Goal: Information Seeking & Learning: Learn about a topic

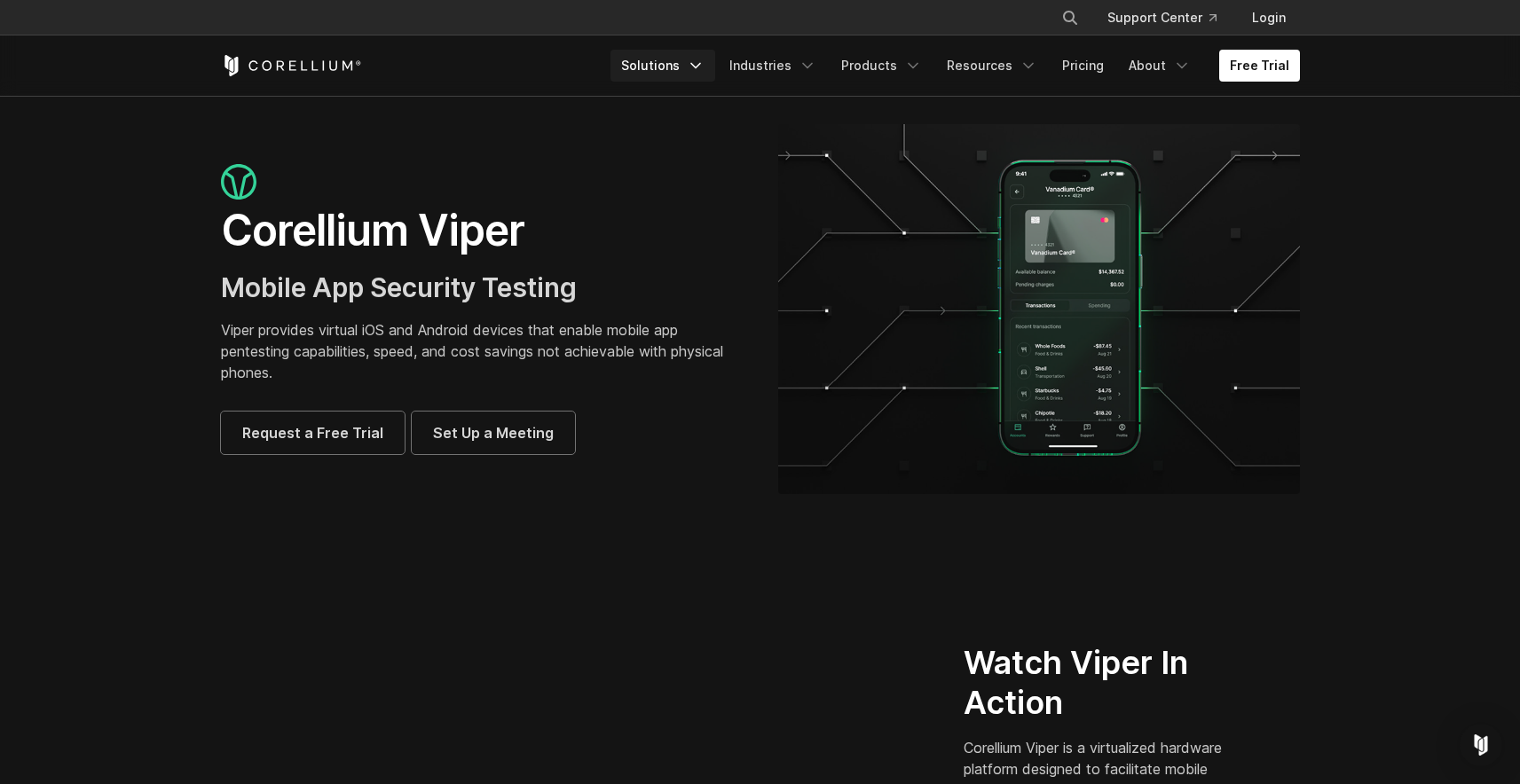
click at [684, 70] on link "Solutions" at bounding box center [663, 66] width 105 height 32
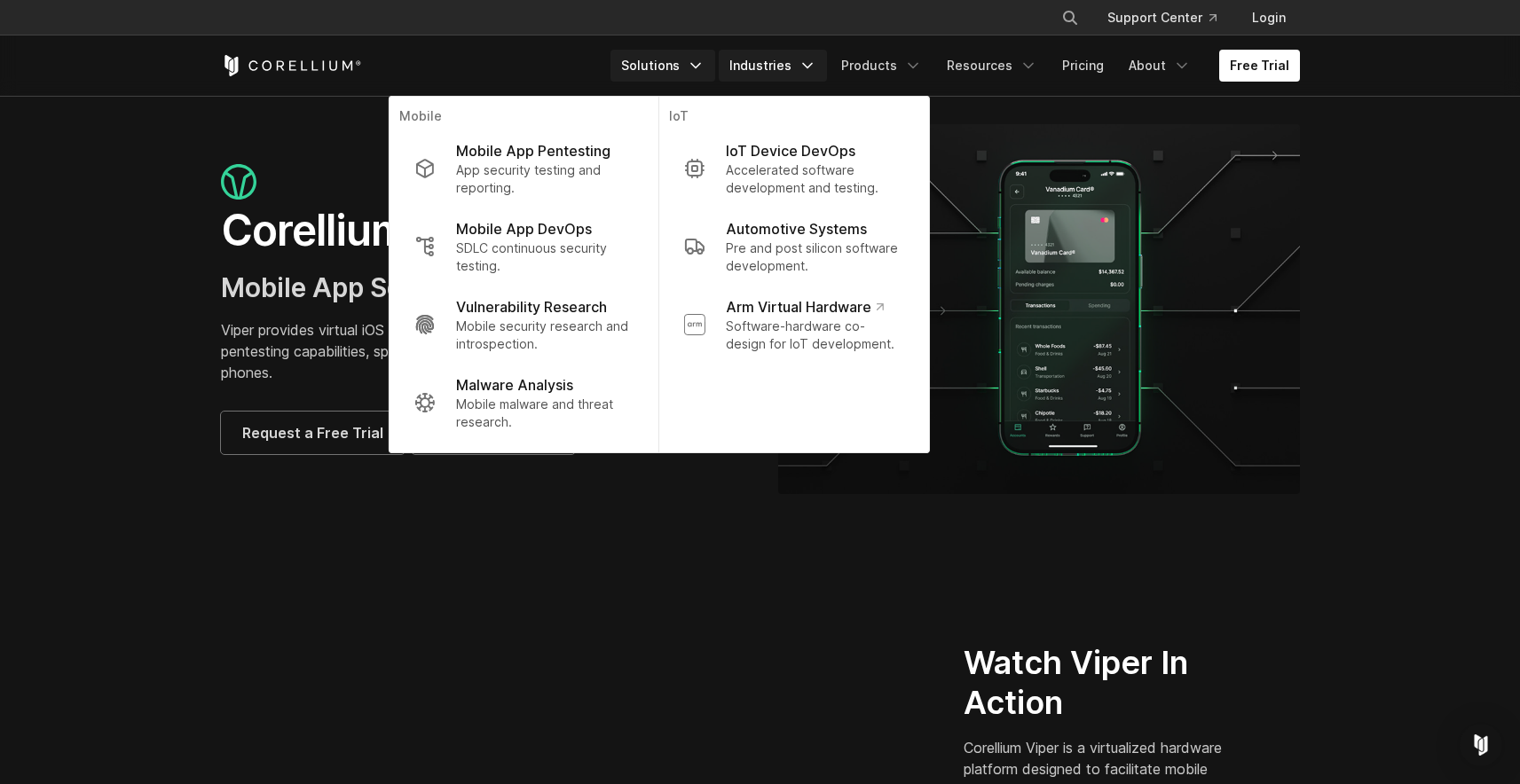
click at [757, 72] on link "Industries" at bounding box center [773, 66] width 108 height 32
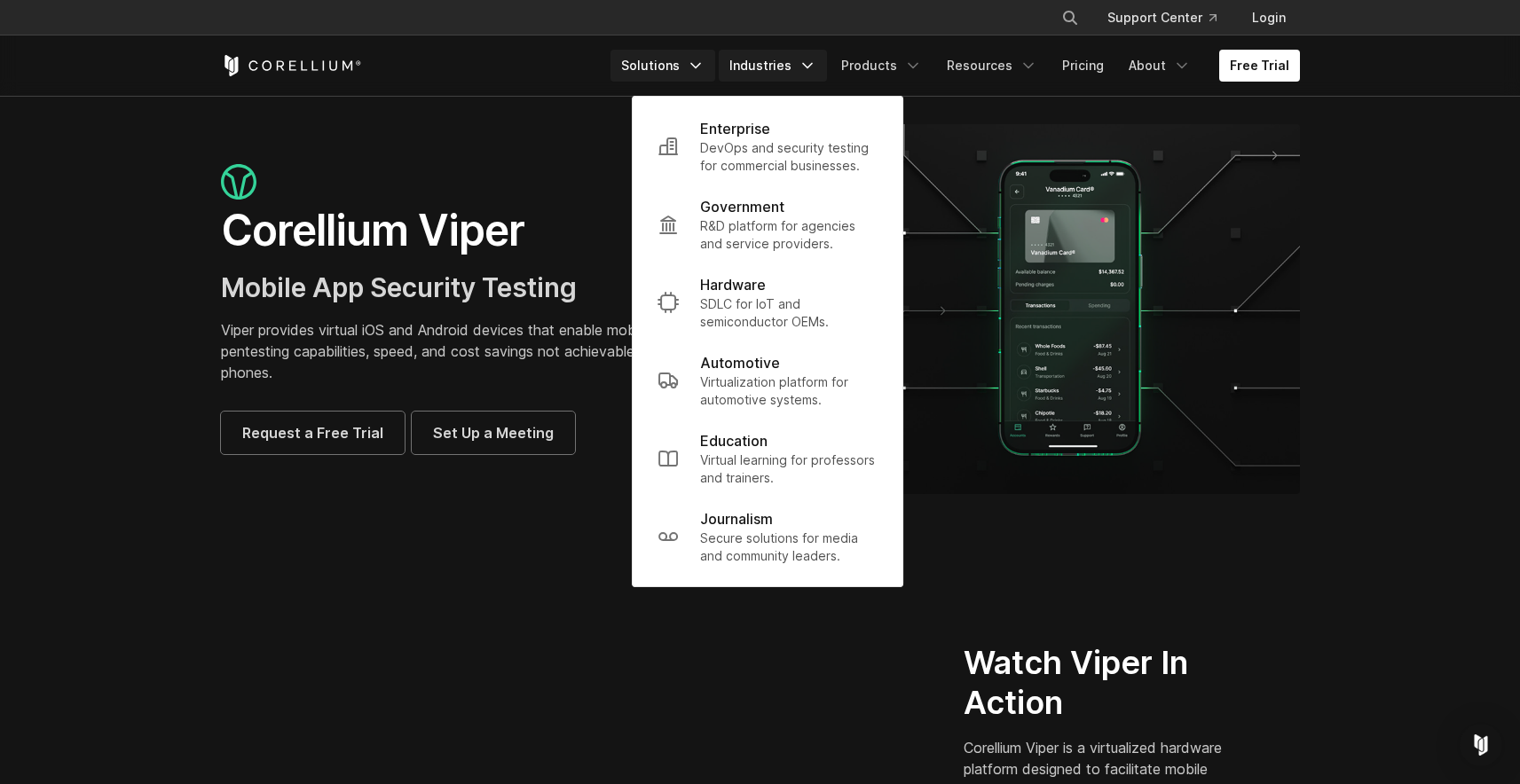
click at [695, 72] on link "Solutions" at bounding box center [663, 66] width 105 height 32
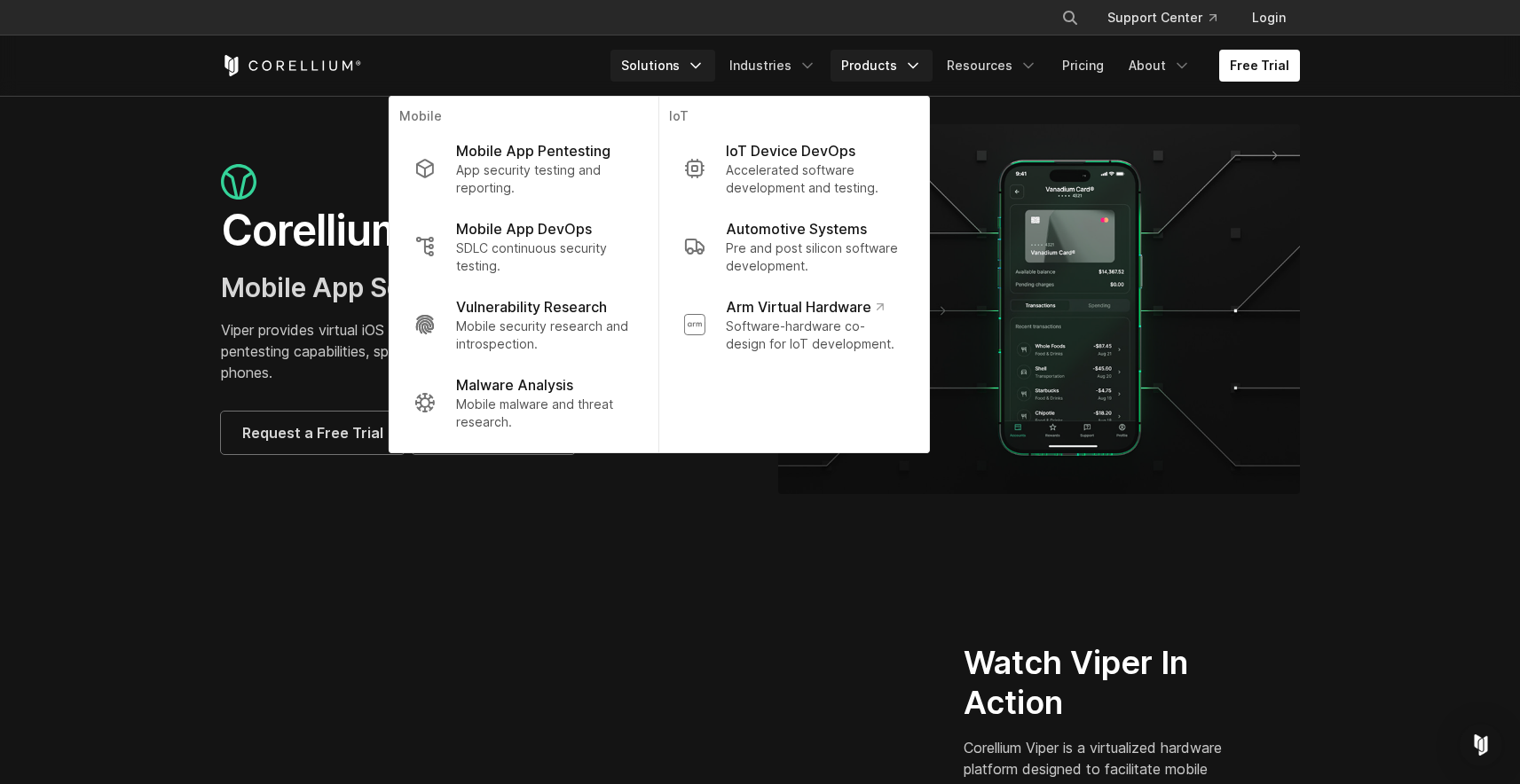
click at [882, 69] on link "Products" at bounding box center [882, 66] width 102 height 32
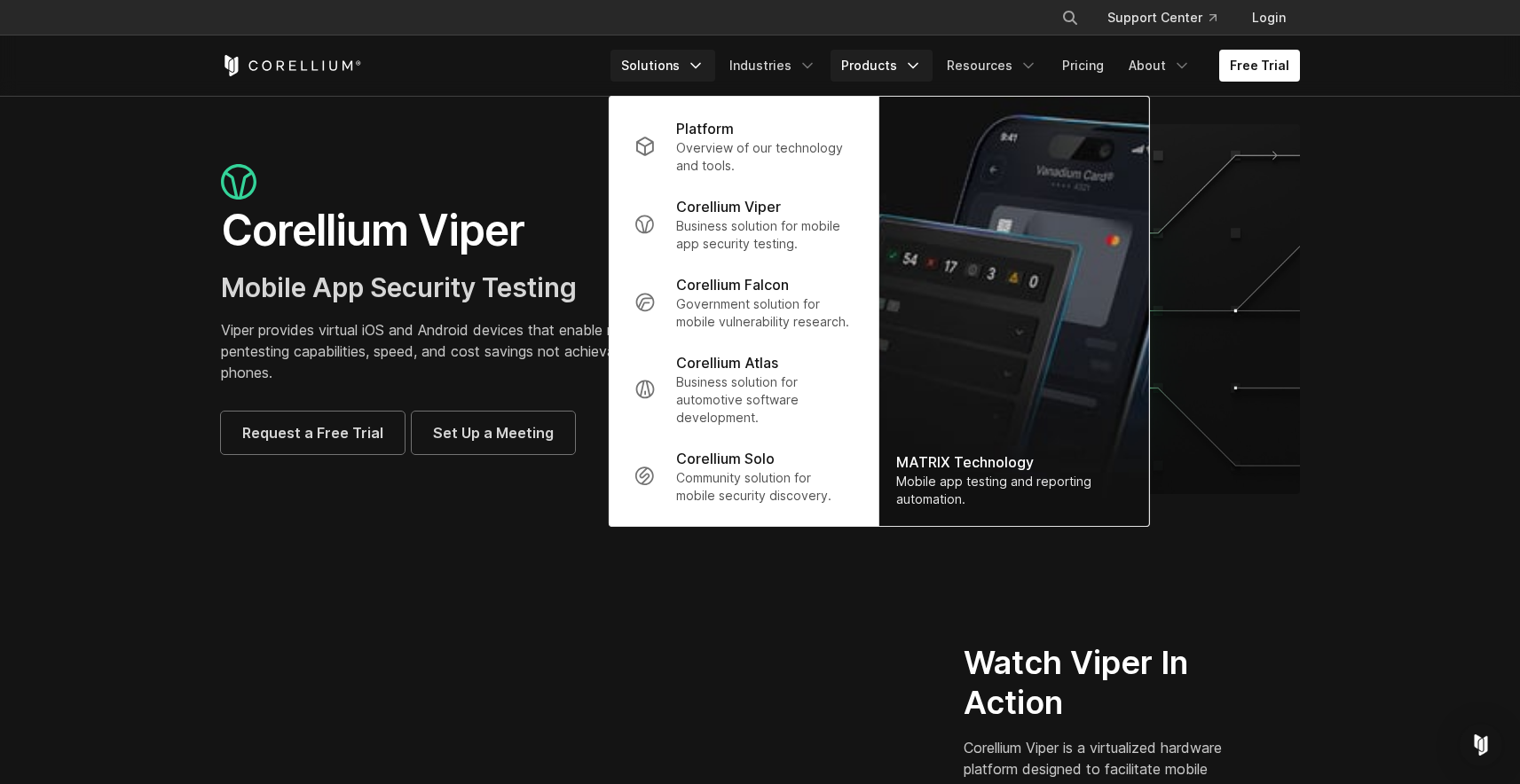
click at [681, 72] on link "Solutions" at bounding box center [663, 66] width 105 height 32
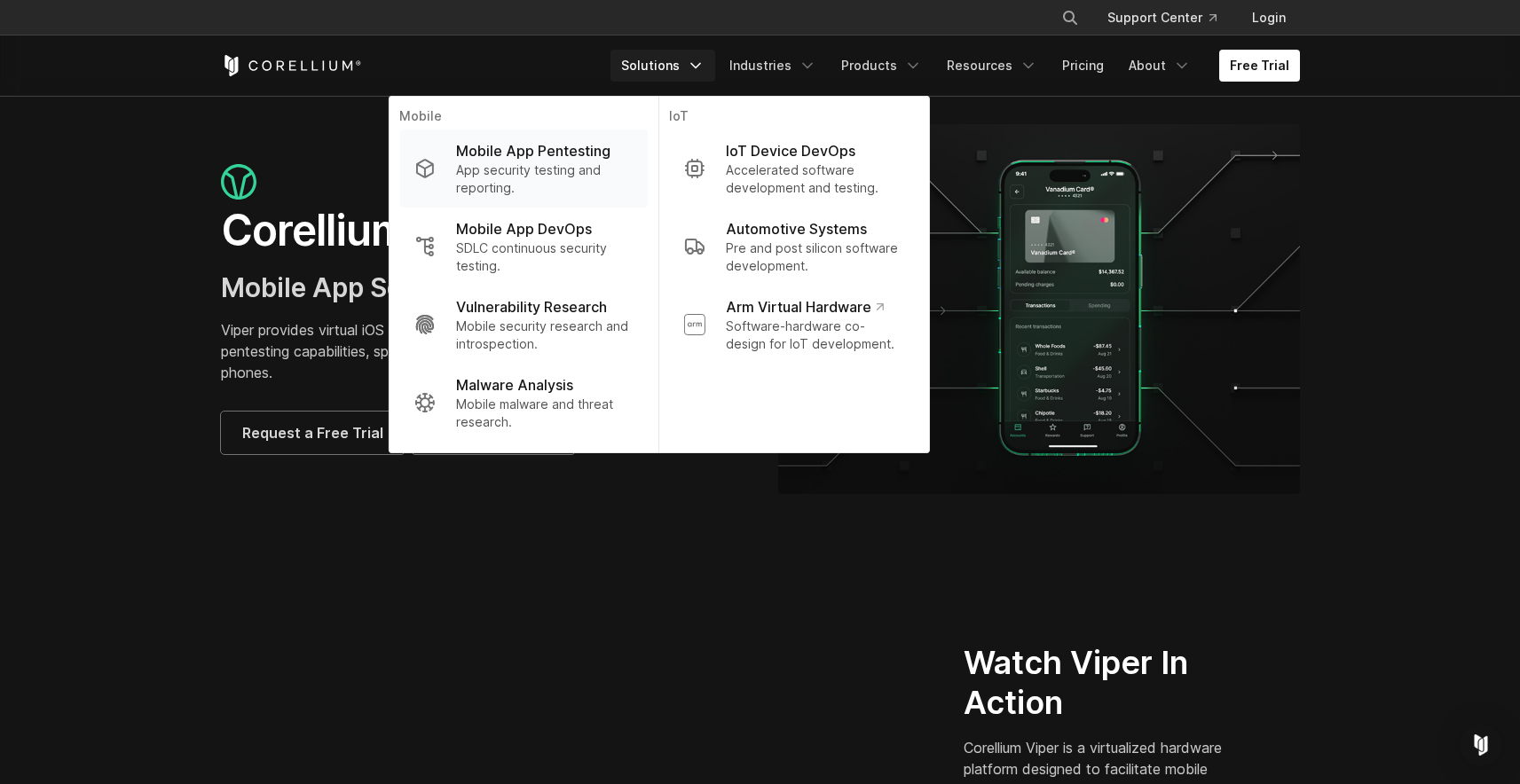
click at [600, 164] on p "App security testing and reporting." at bounding box center [544, 178] width 176 height 36
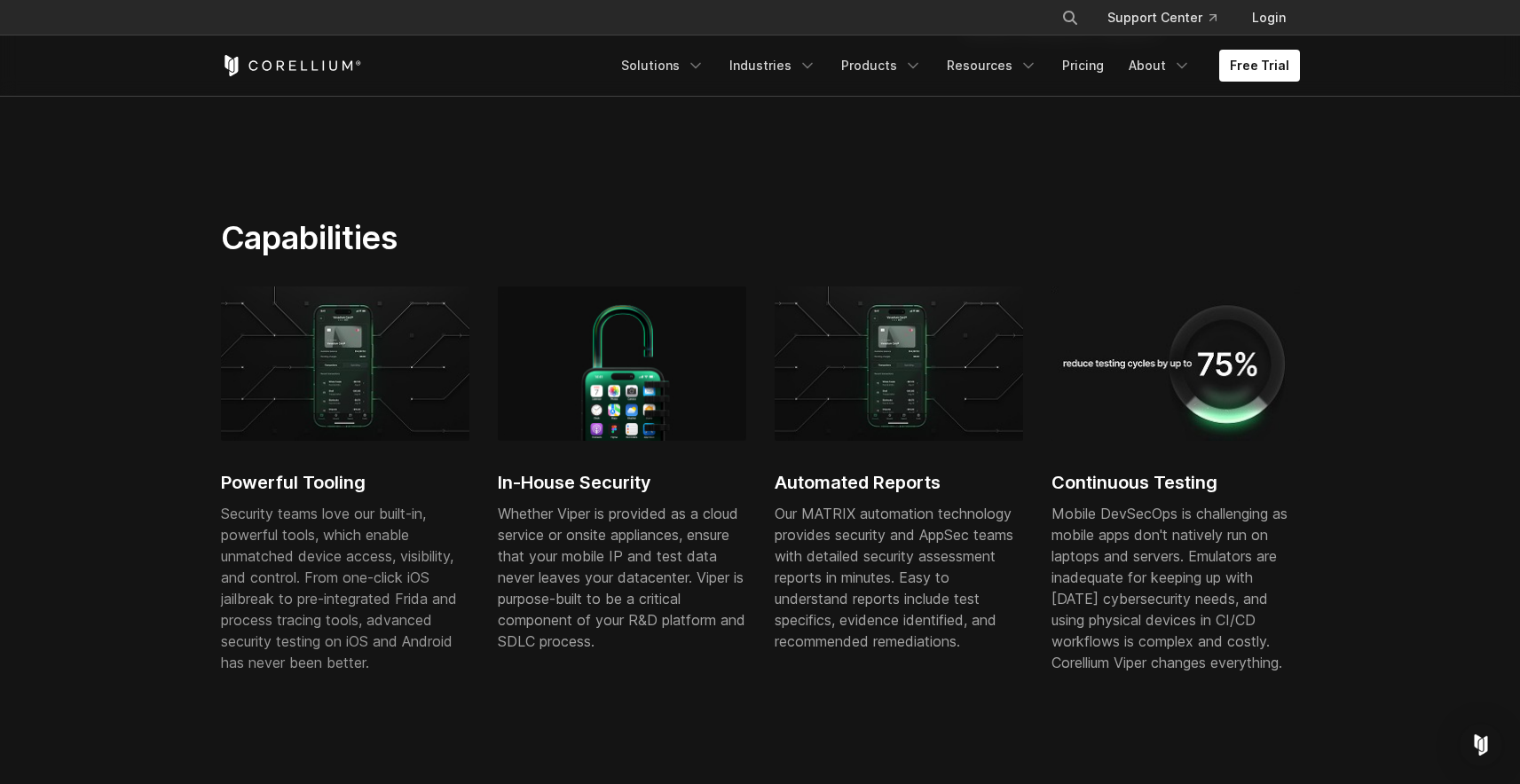
scroll to position [933, 0]
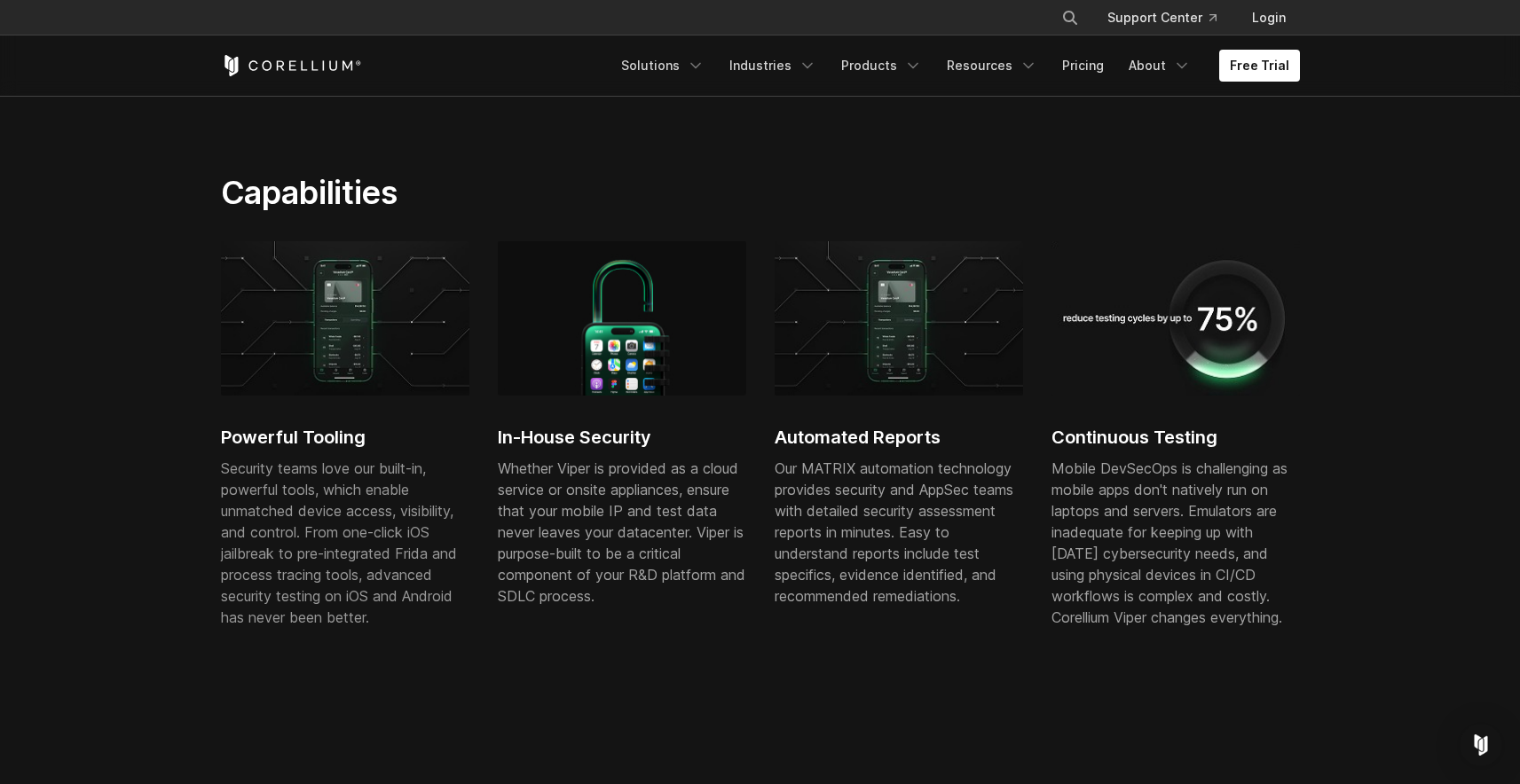
click at [904, 327] on img at bounding box center [899, 318] width 249 height 154
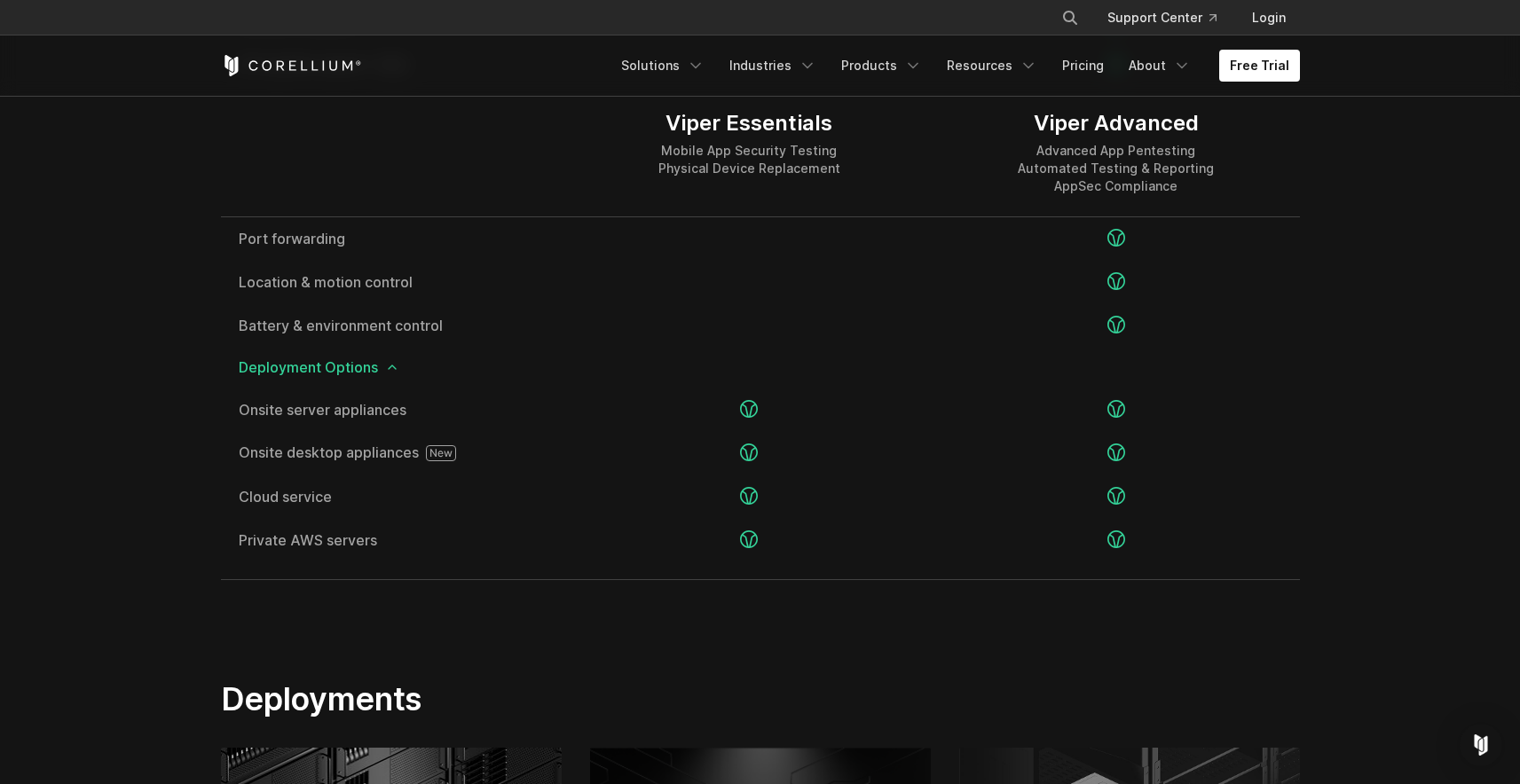
scroll to position [3467, 0]
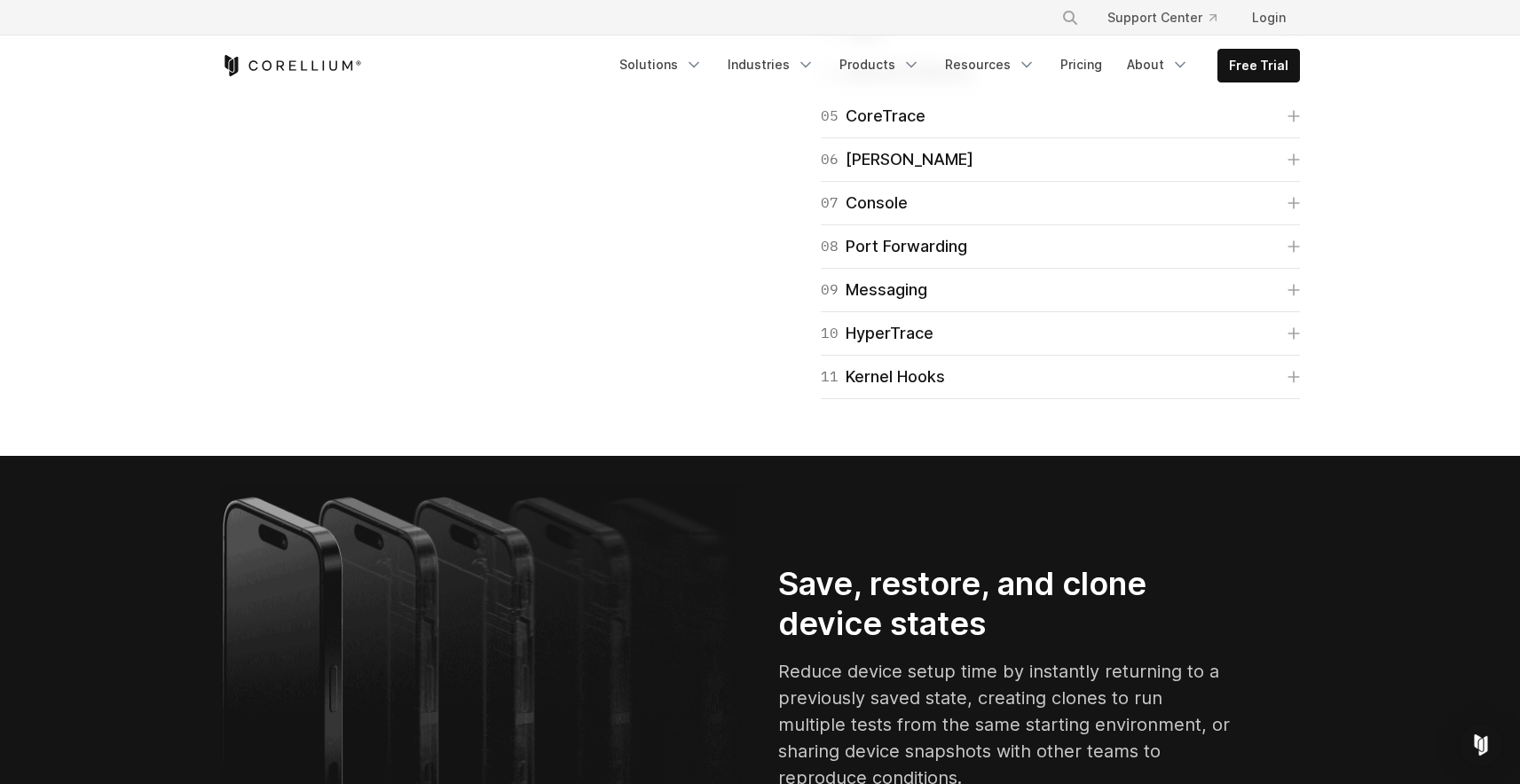
scroll to position [3029, 0]
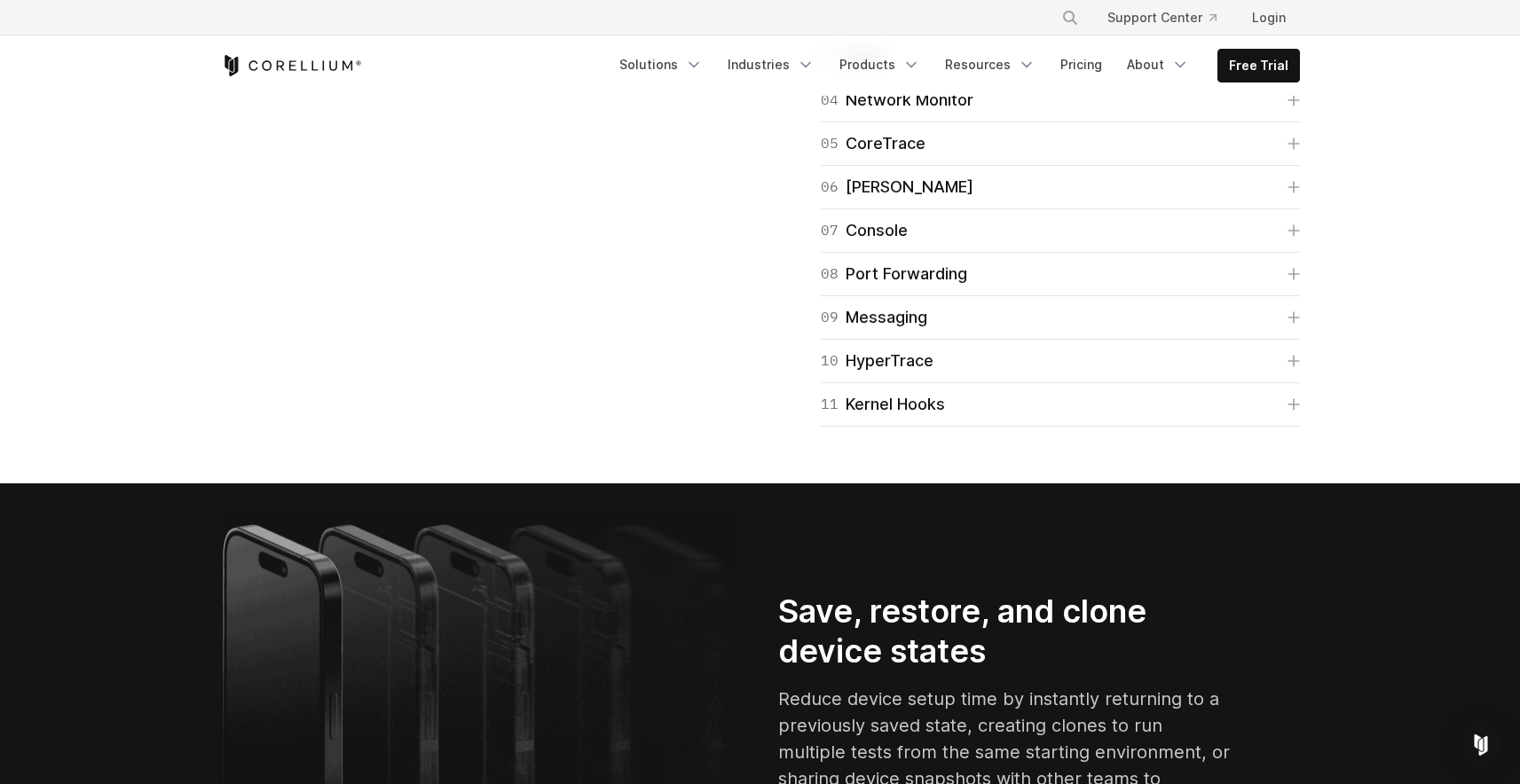
click at [871, 26] on div "02 Files" at bounding box center [851, 14] width 60 height 25
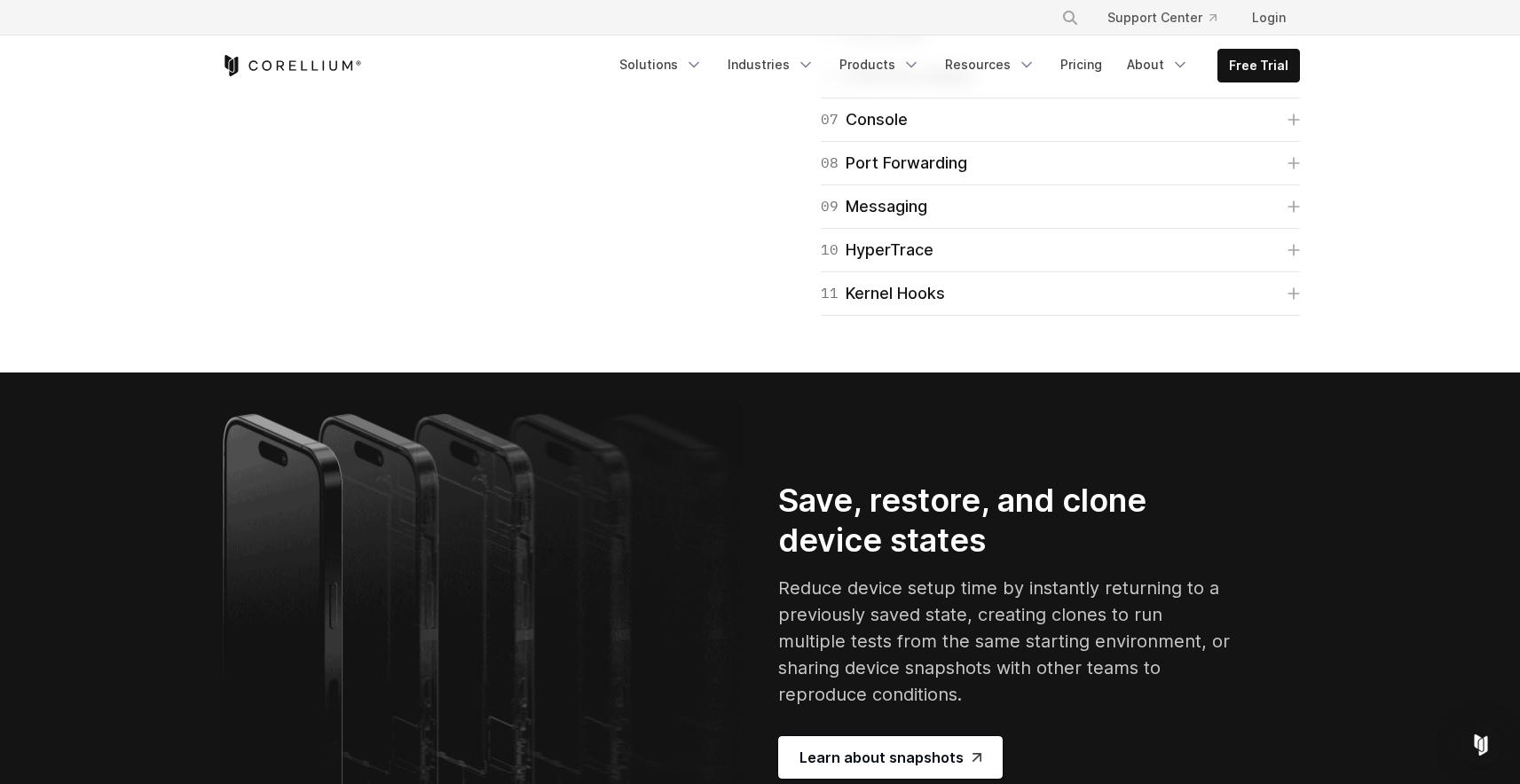
scroll to position [3303, 0]
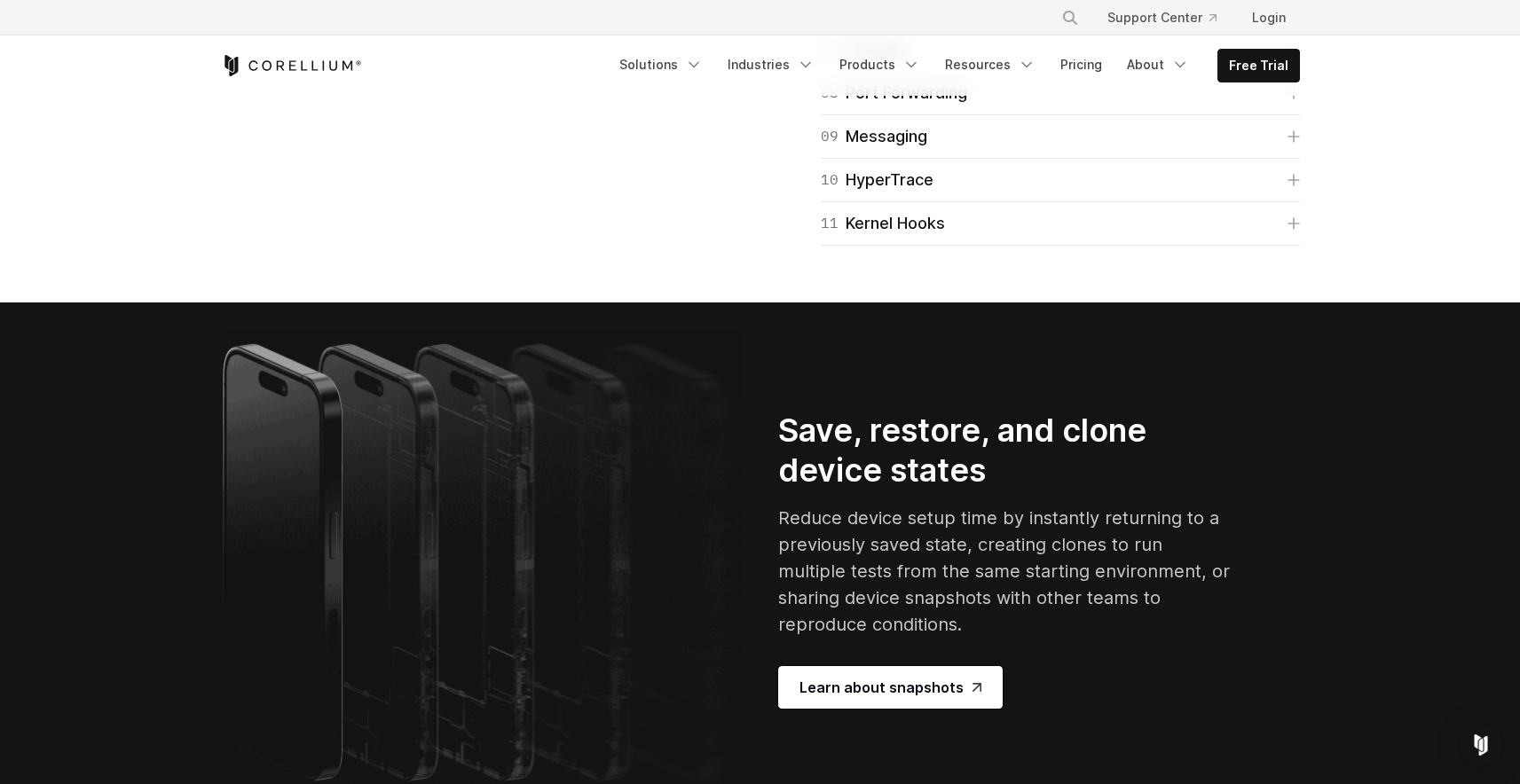
scroll to position [3468, 0]
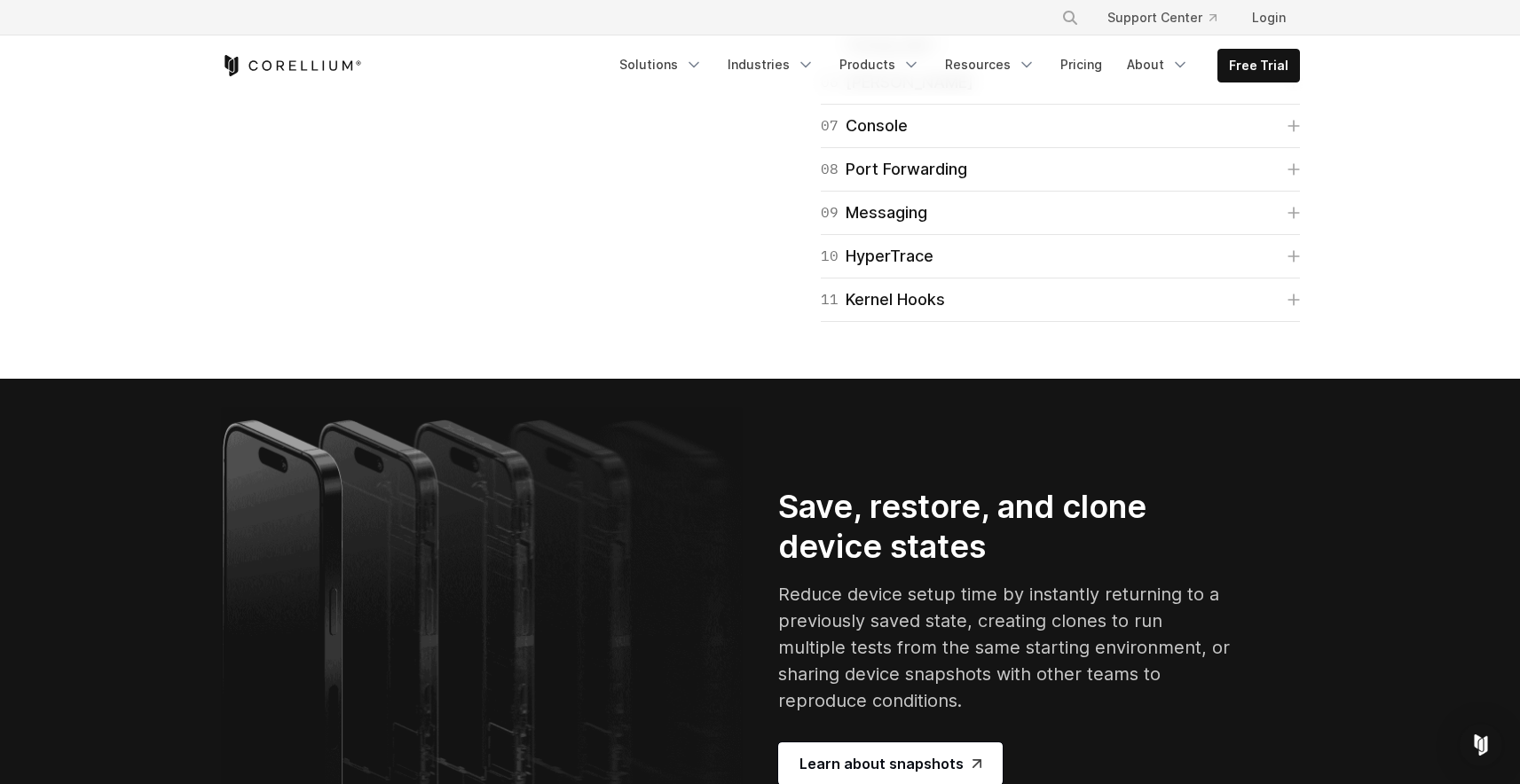
click at [880, 95] on div "06 Frida" at bounding box center [897, 83] width 152 height 25
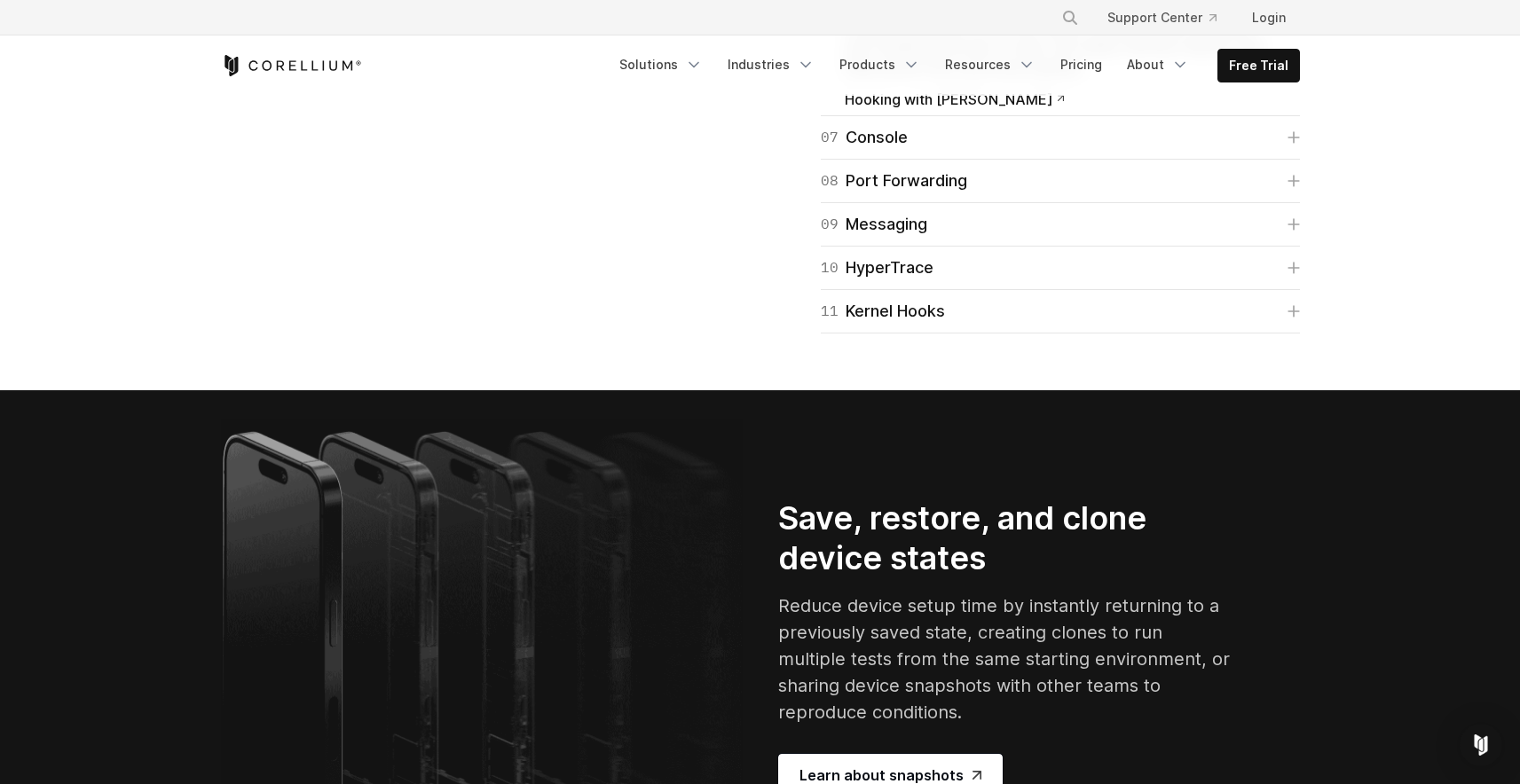
scroll to position [3682, 0]
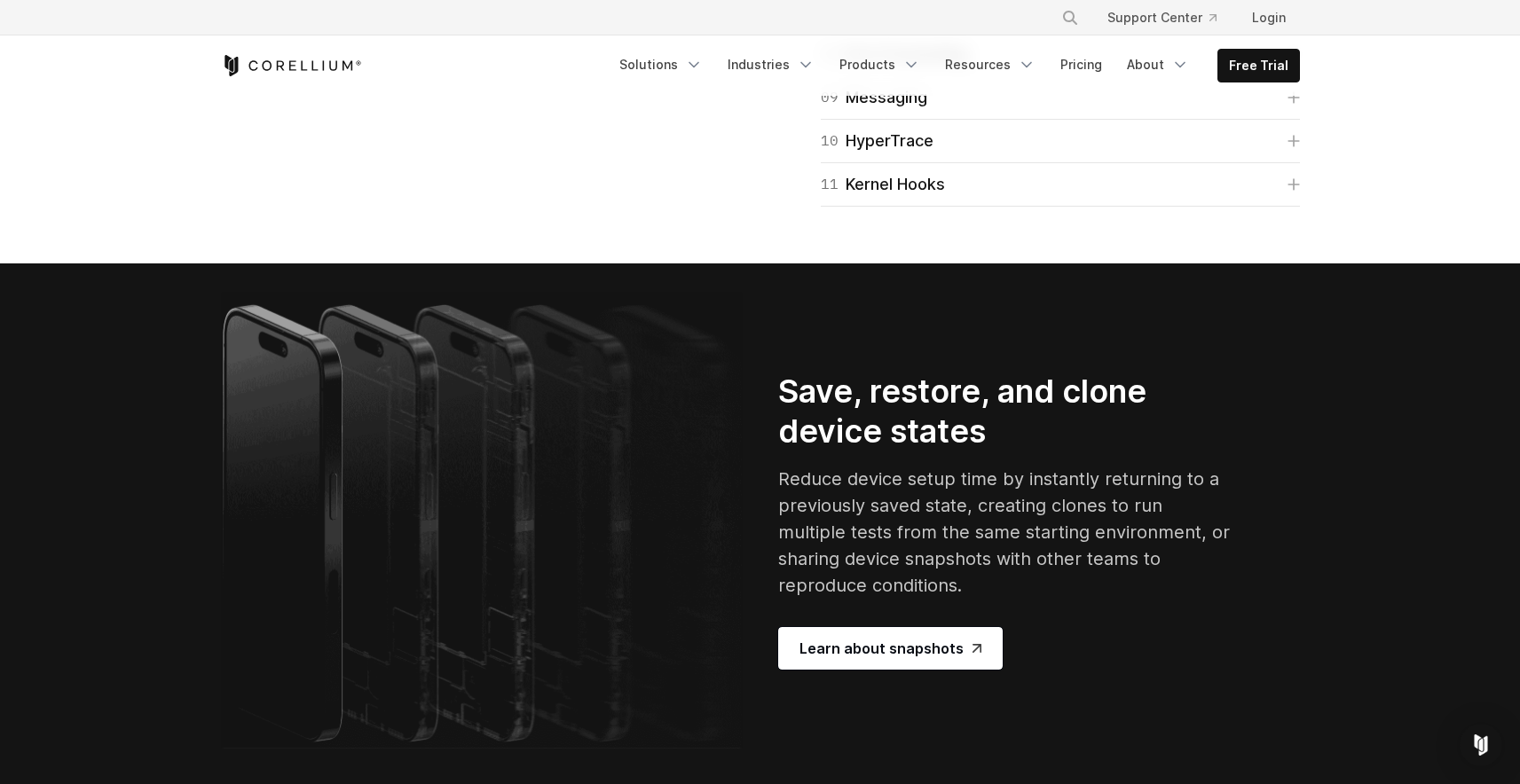
click at [885, 23] on div "07 Console" at bounding box center [864, 11] width 87 height 25
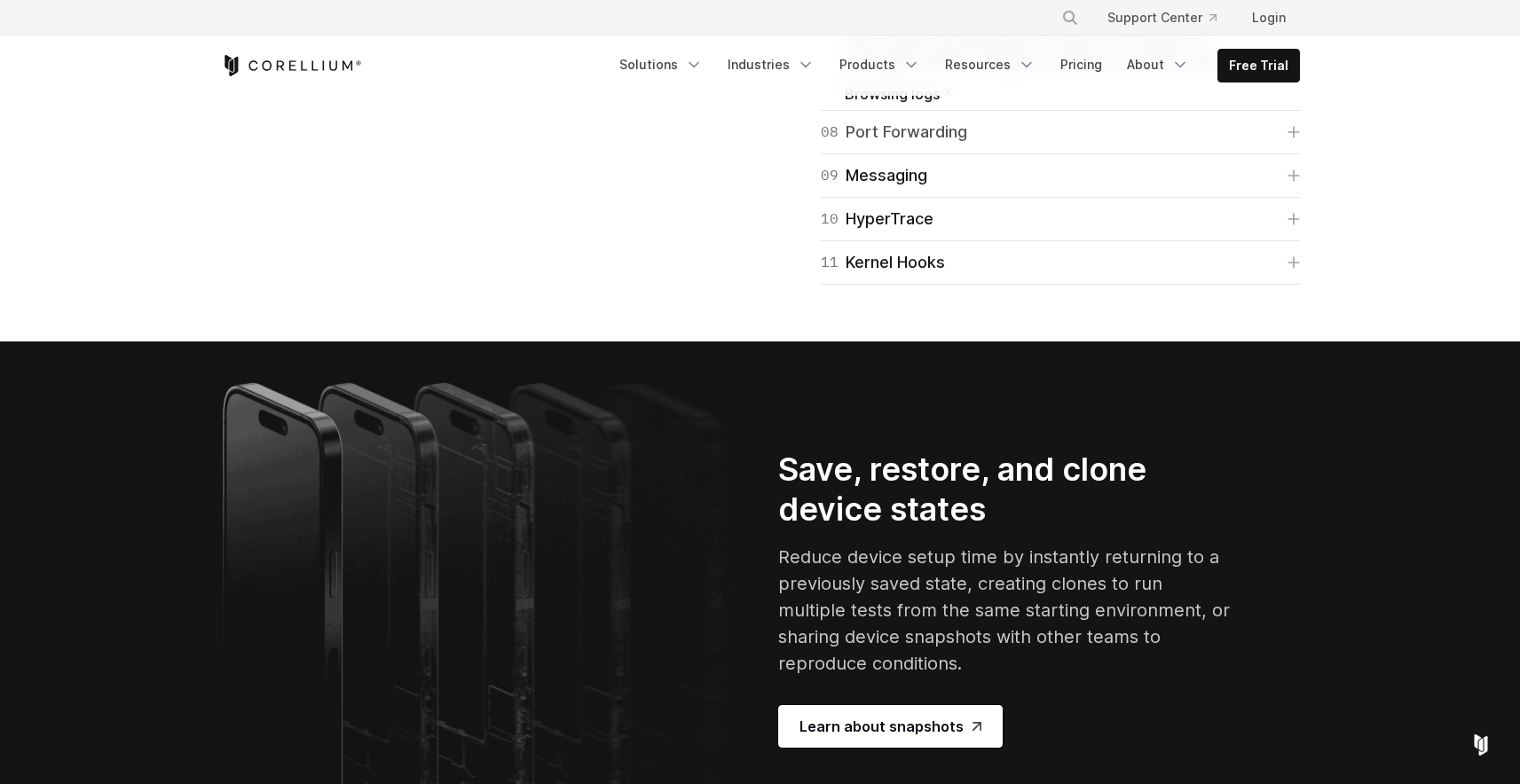
click at [952, 145] on div "08 Port Forwarding" at bounding box center [894, 132] width 147 height 25
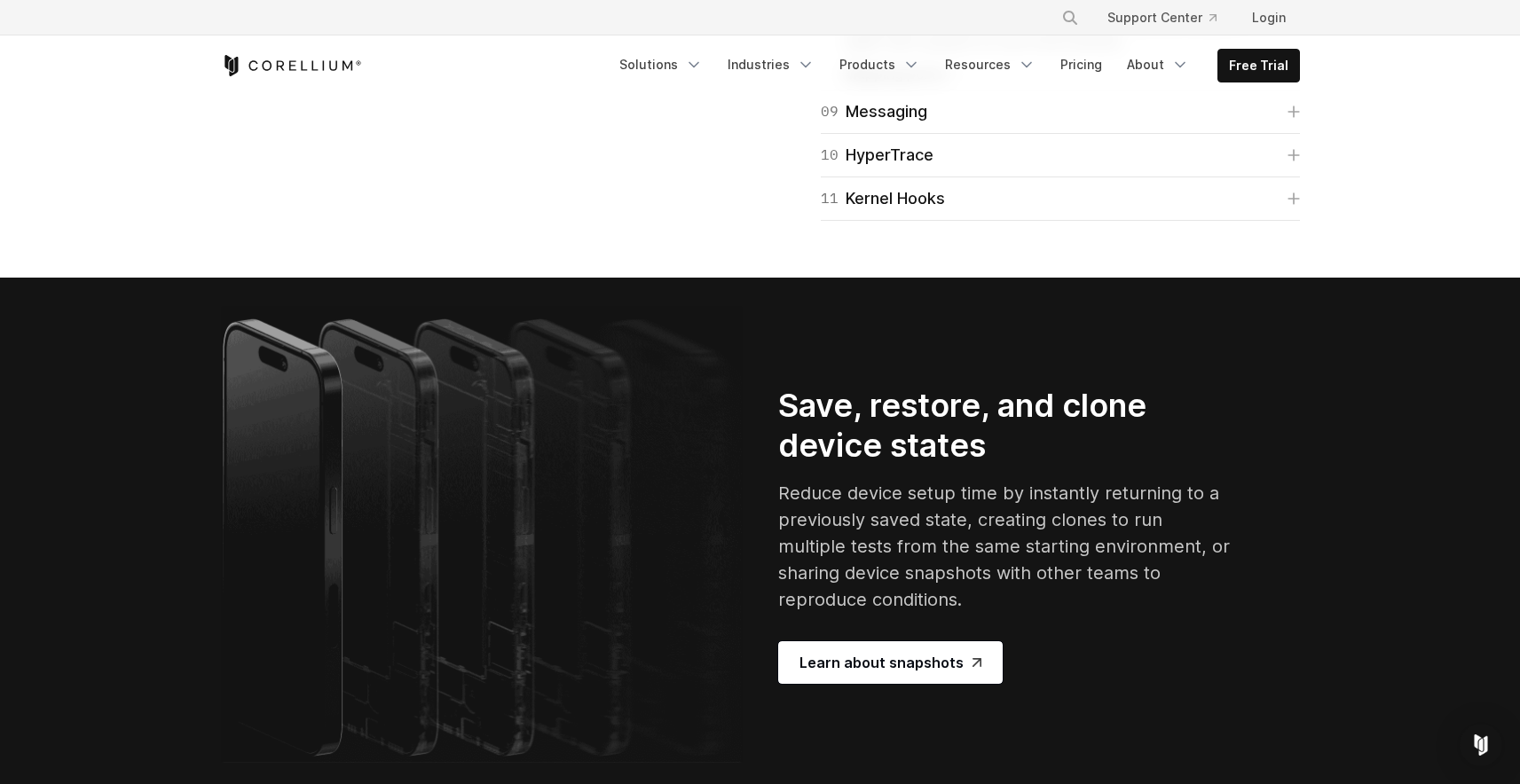
scroll to position [3856, 0]
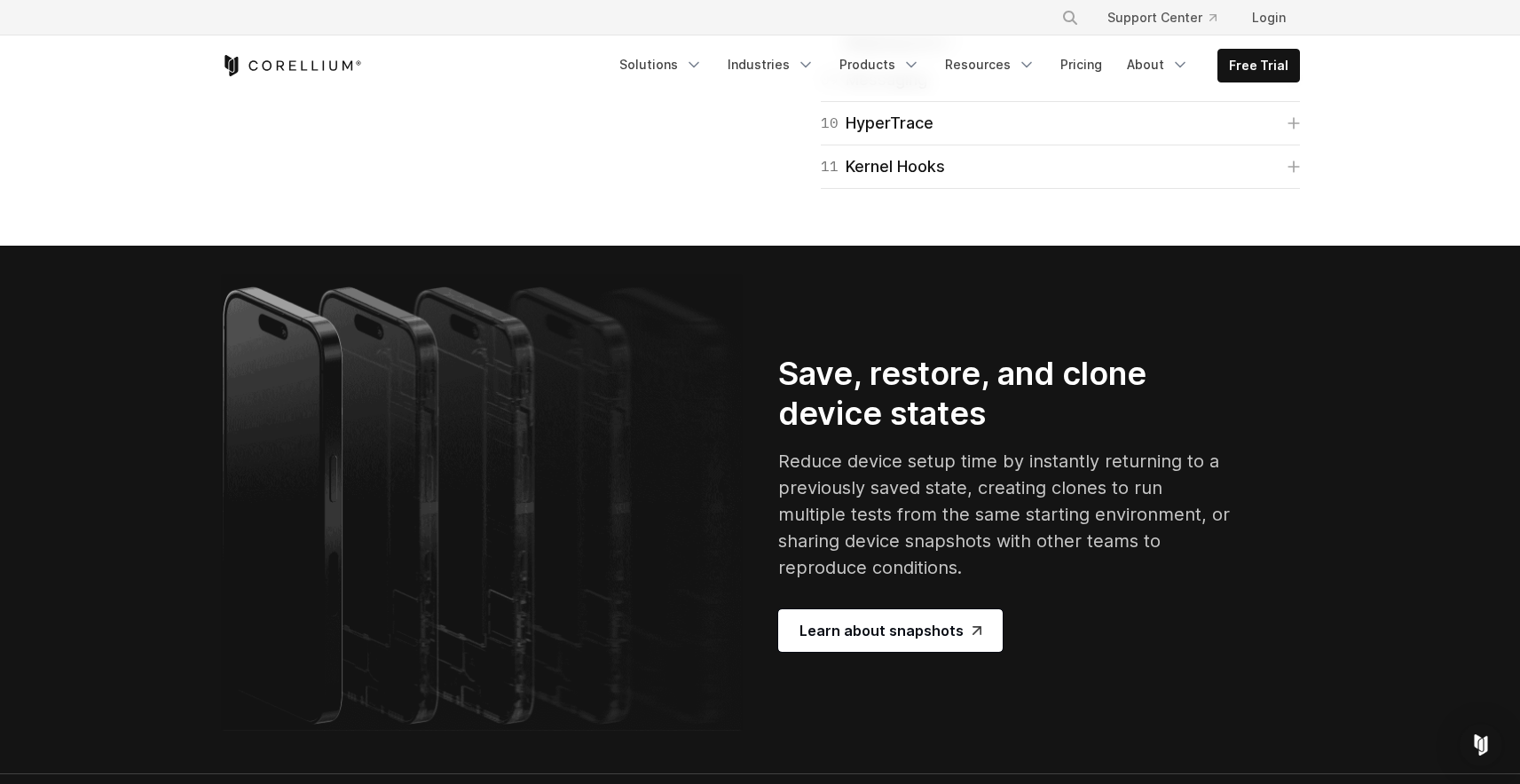
click at [978, 93] on link "09 Messaging" at bounding box center [1060, 80] width 479 height 25
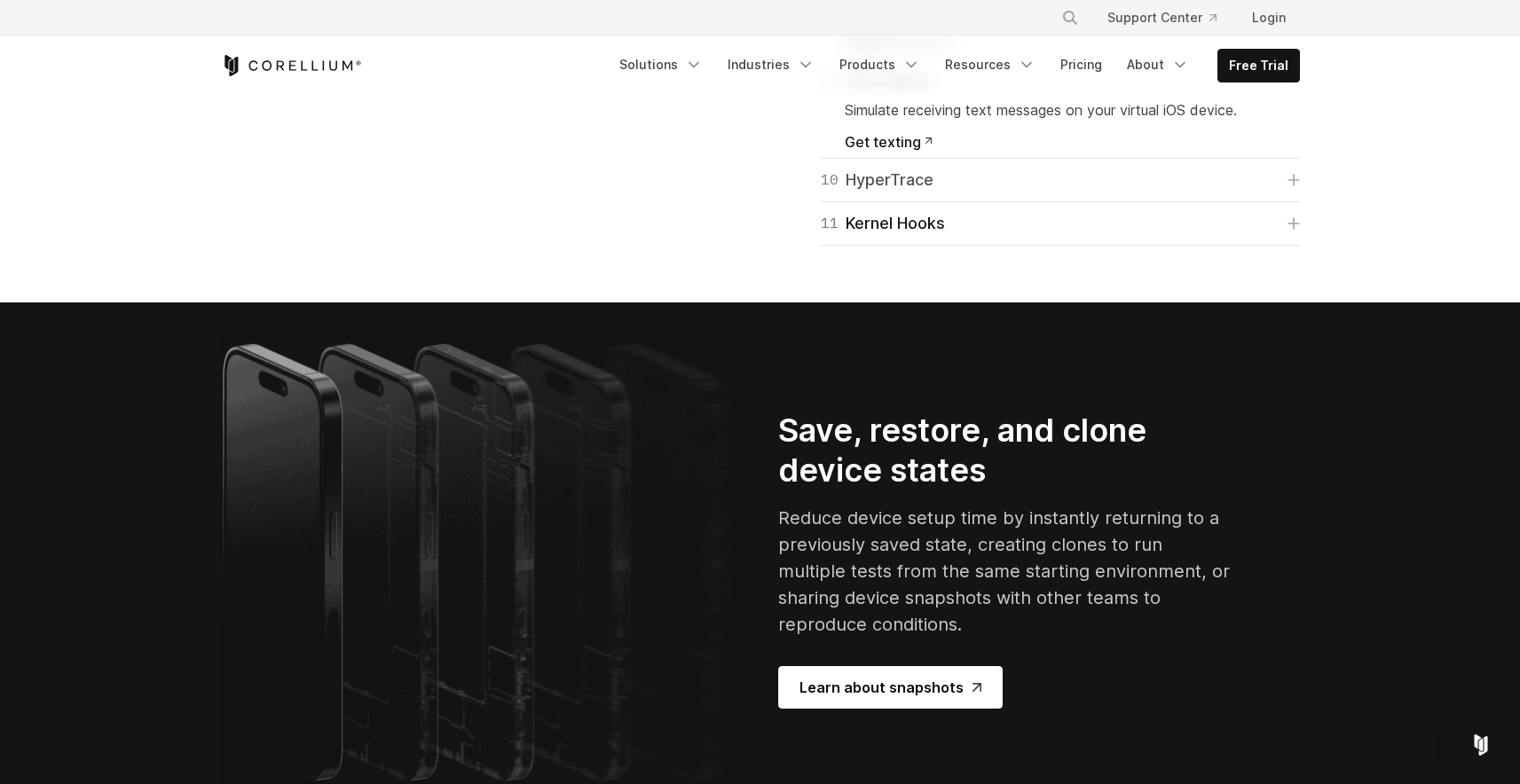
click at [952, 193] on link "10 HyperTrace" at bounding box center [1060, 180] width 479 height 25
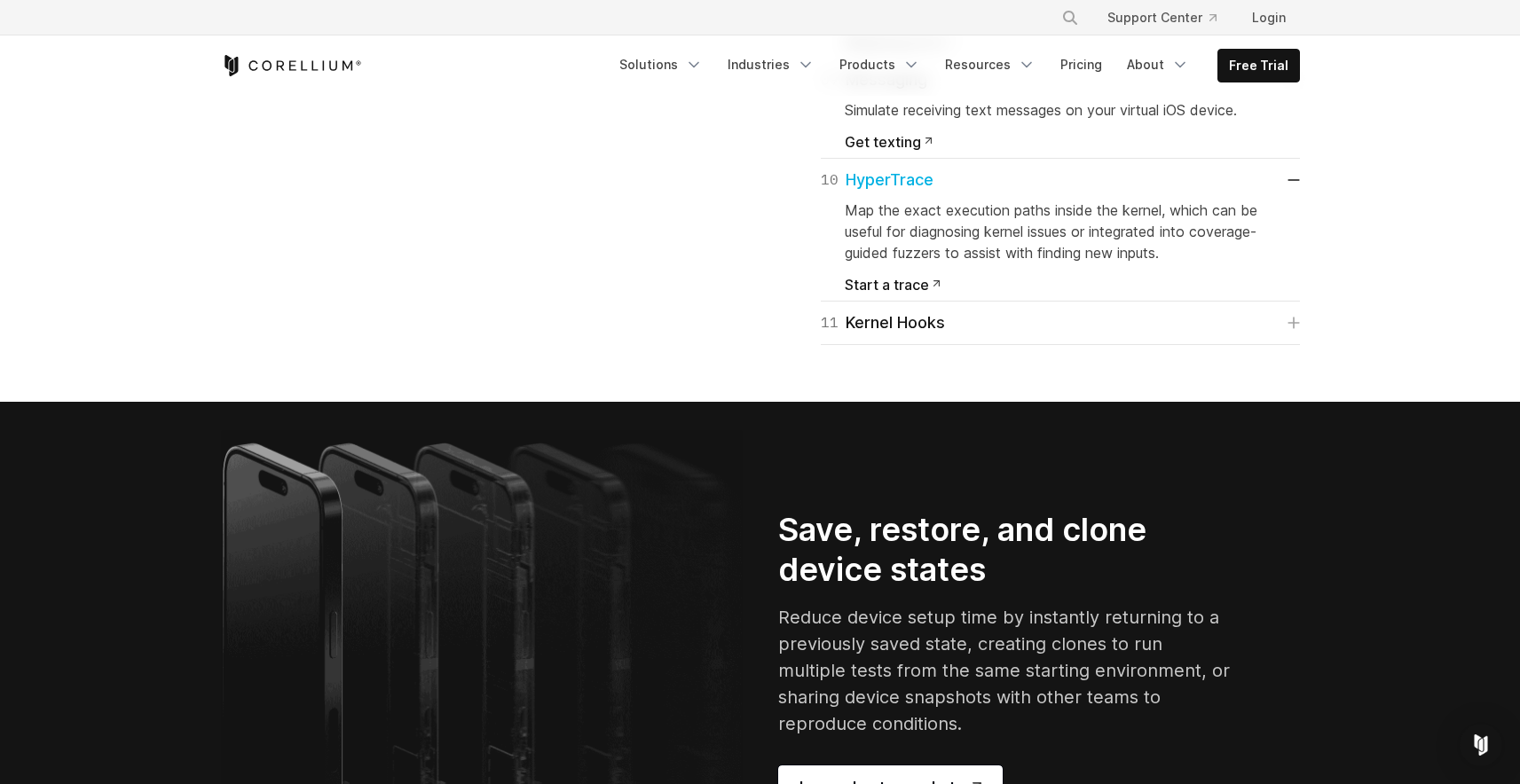
scroll to position [4032, 0]
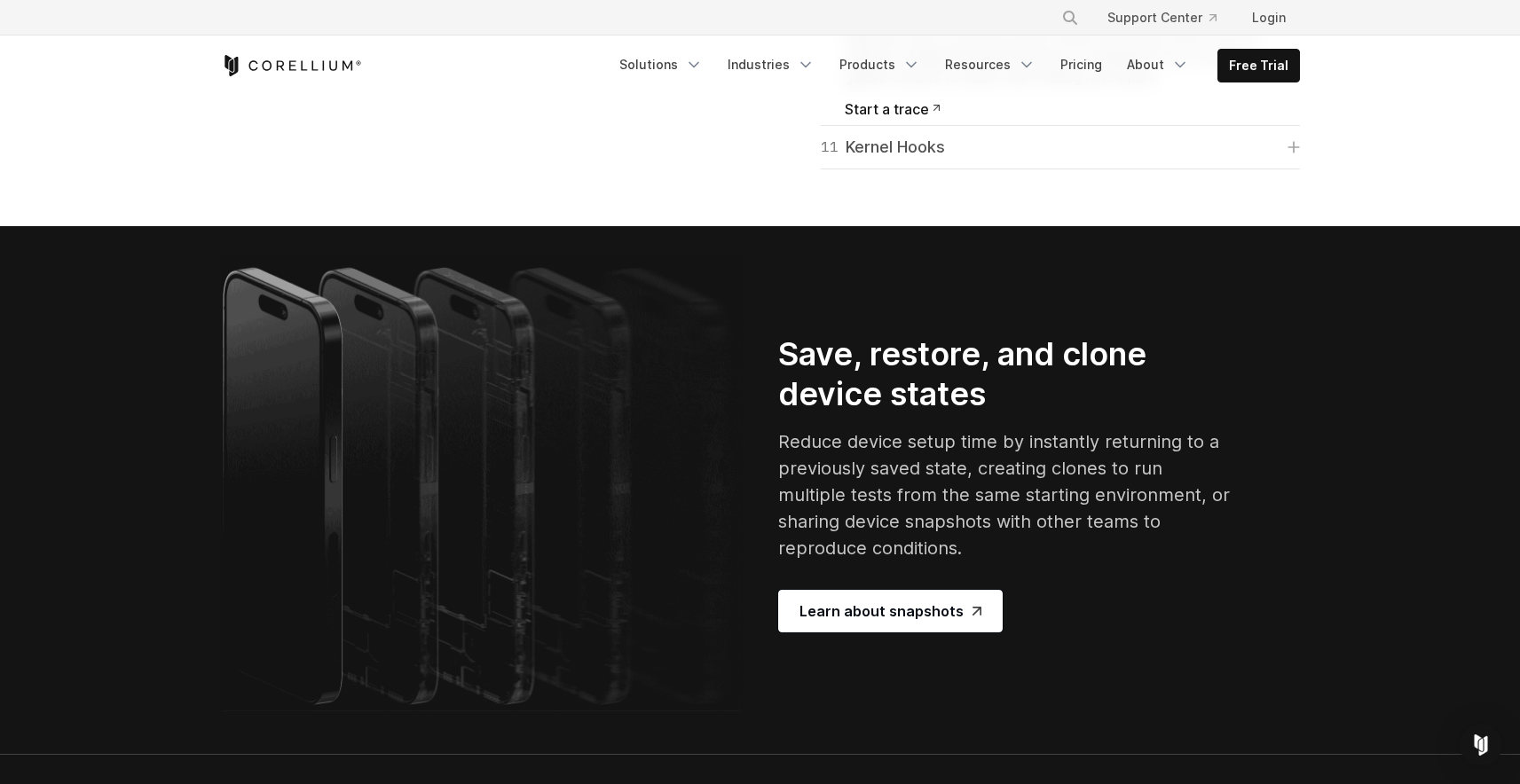
click at [951, 160] on link "11 Kernel Hooks" at bounding box center [1060, 148] width 479 height 25
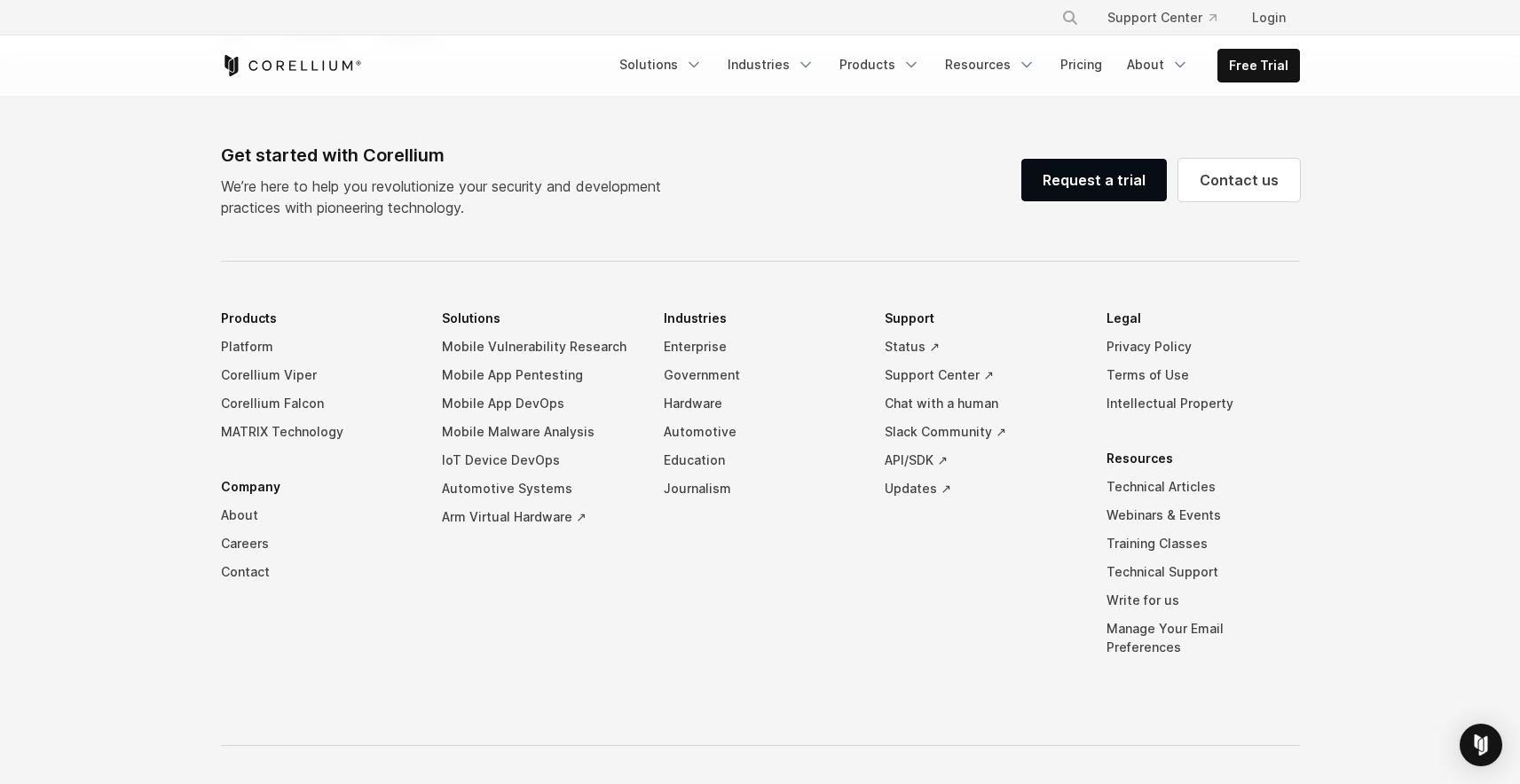
scroll to position [8789, 0]
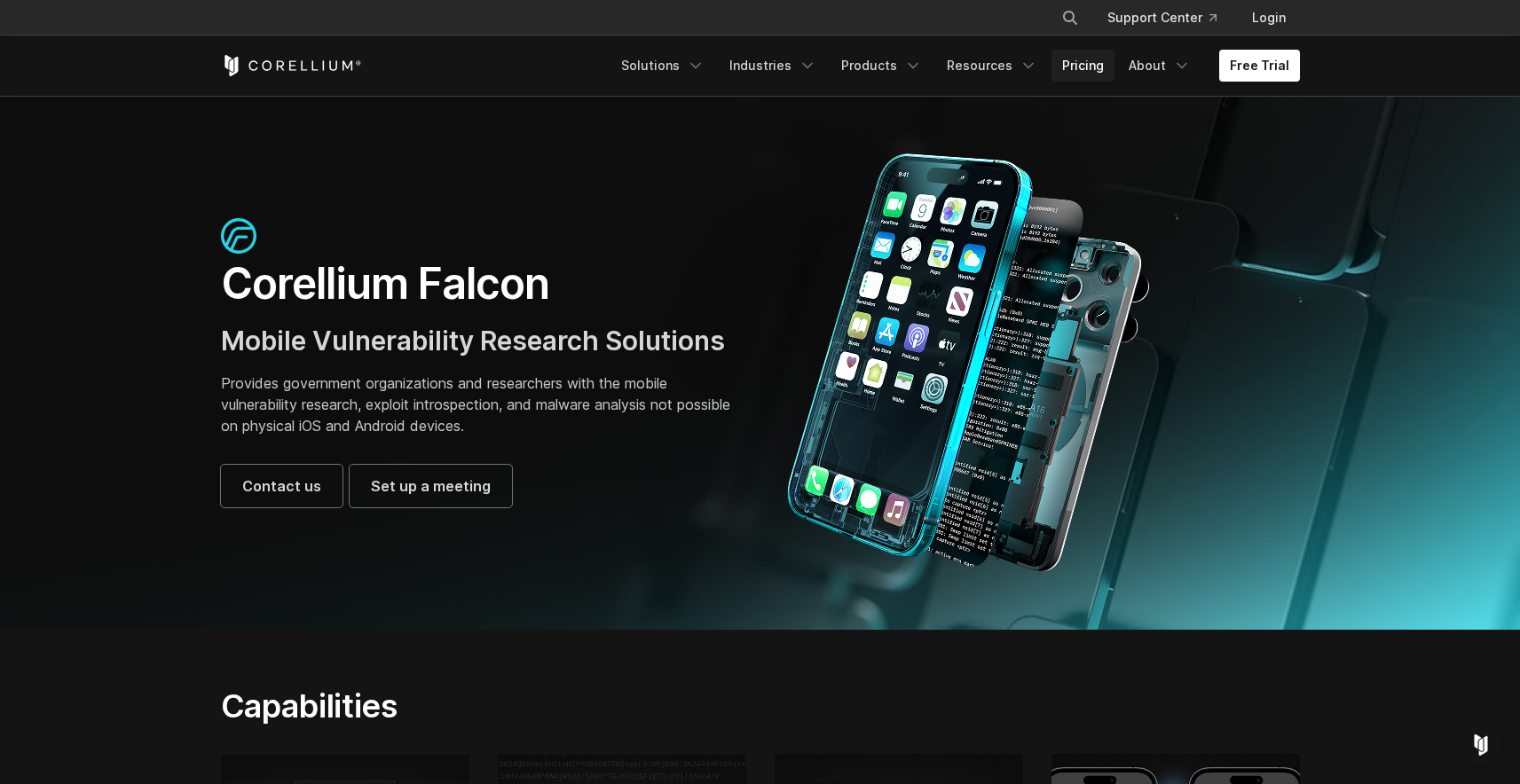
click at [1066, 51] on link "Pricing" at bounding box center [1082, 66] width 63 height 32
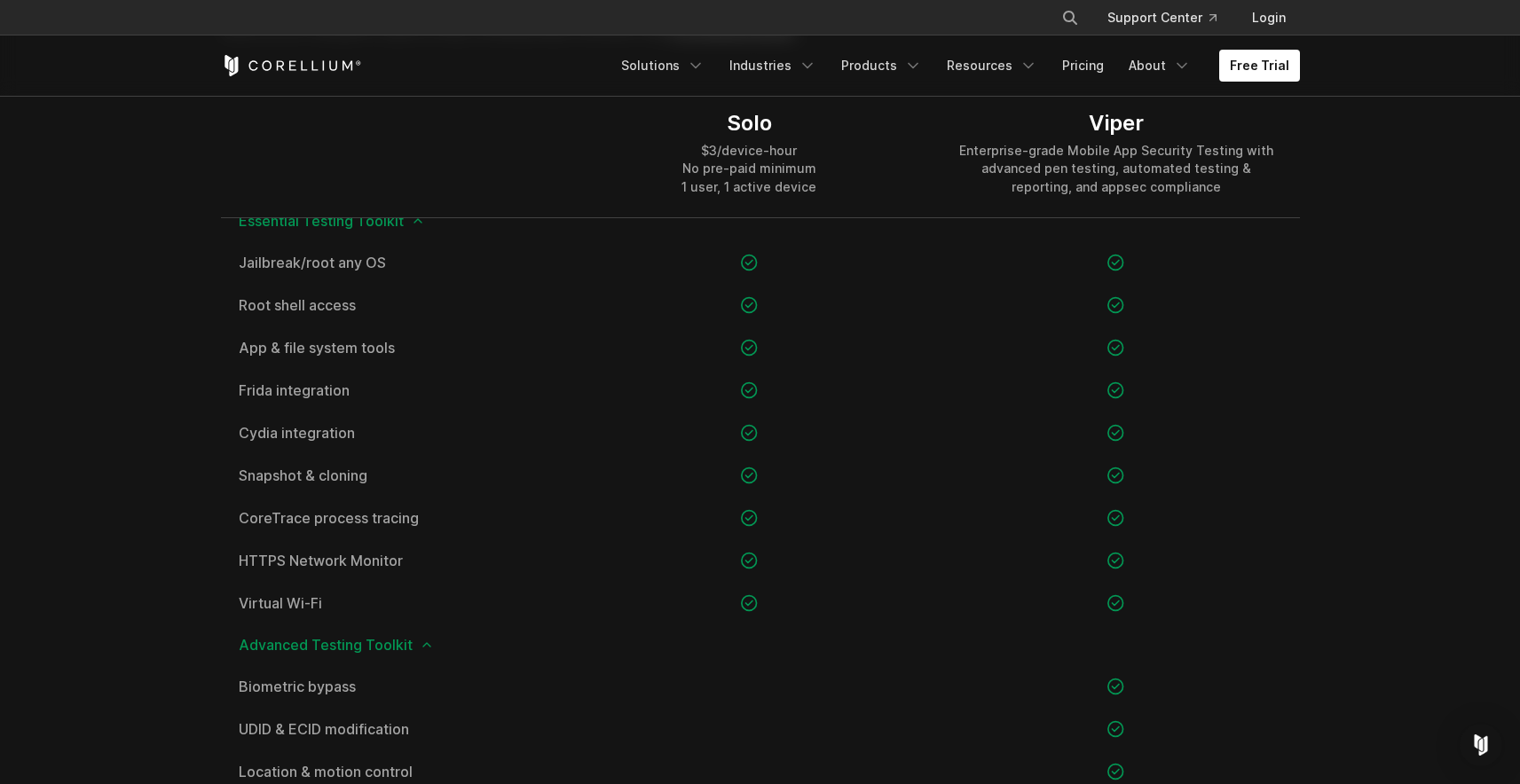
scroll to position [1041, 0]
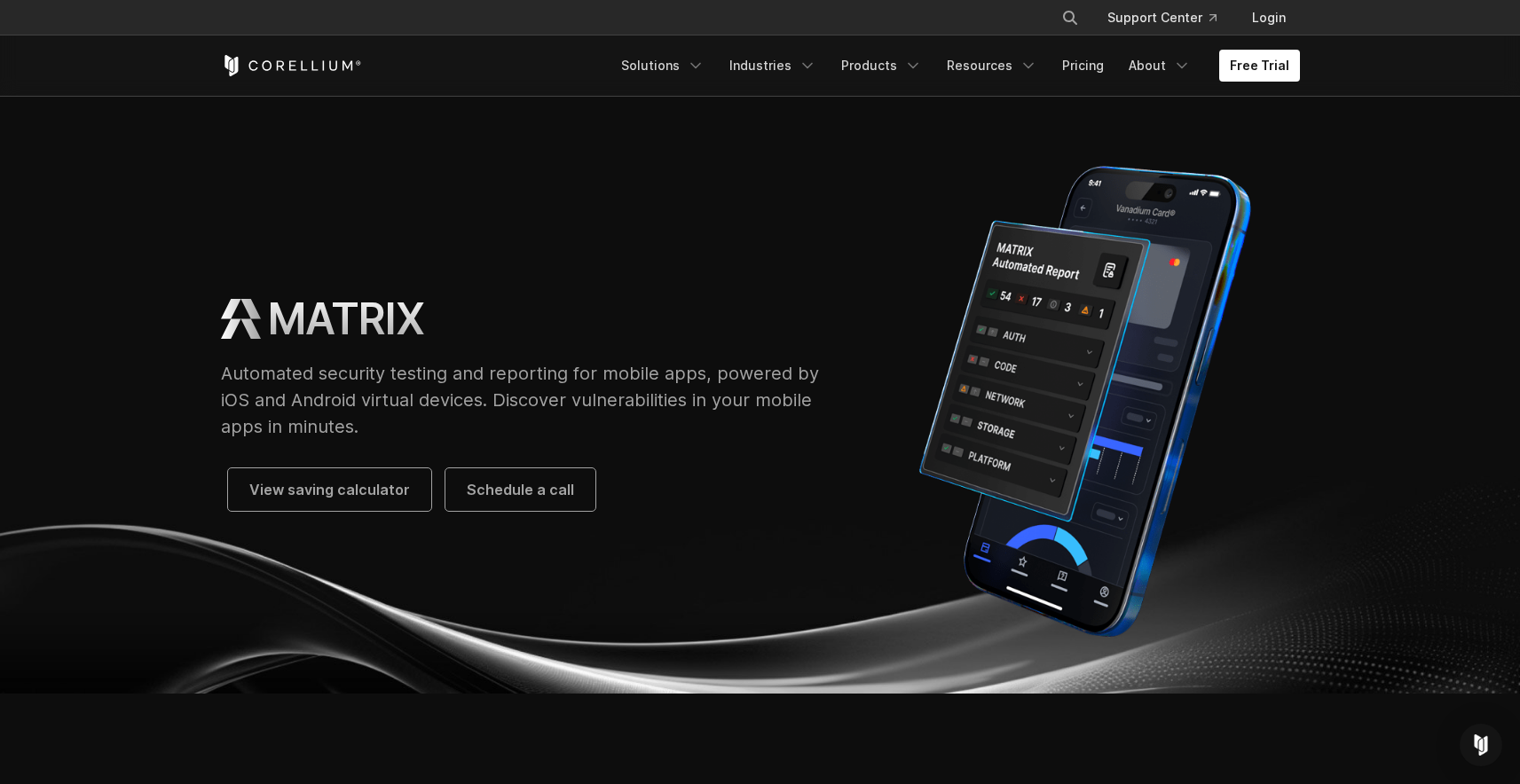
scroll to position [377, 0]
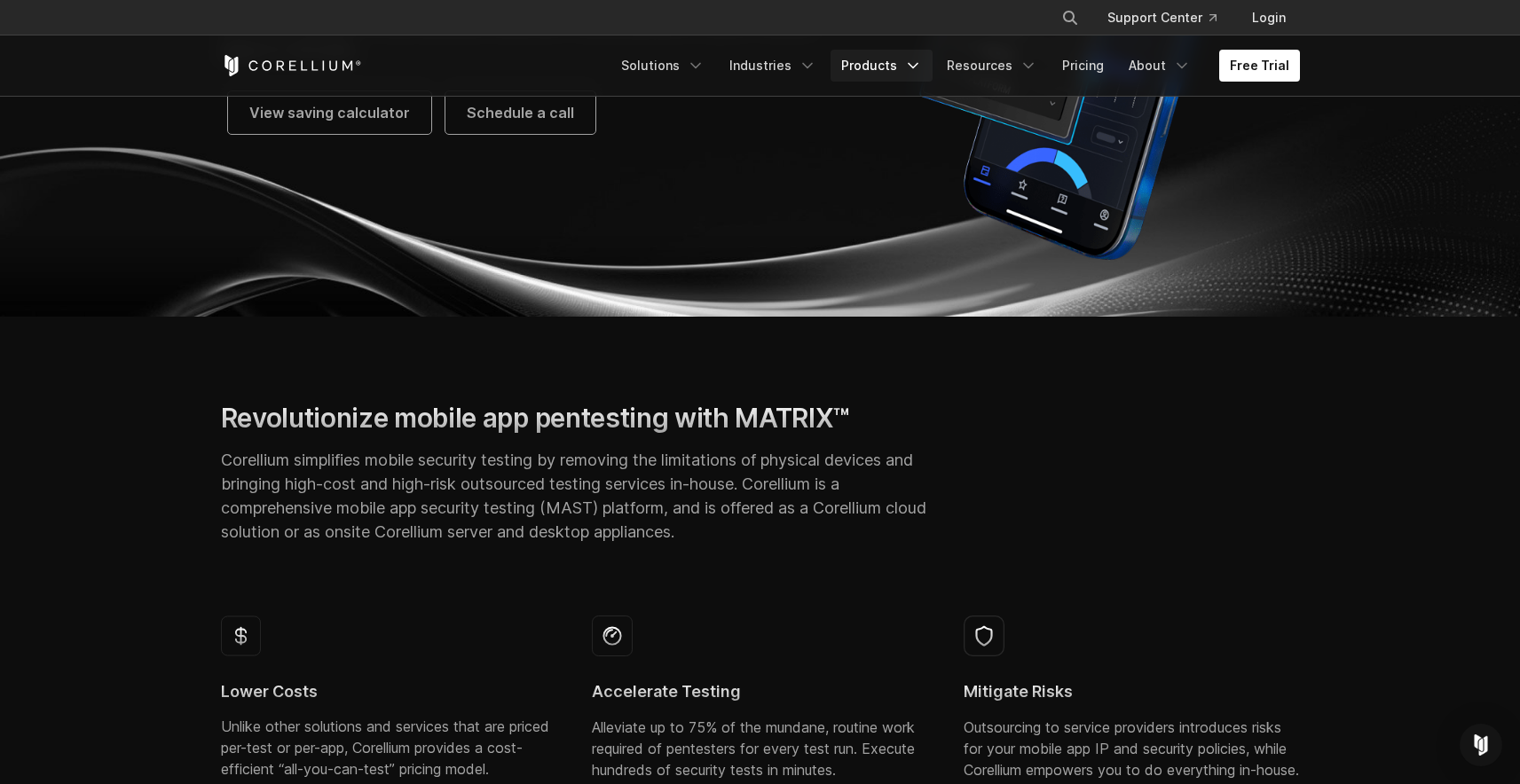
click at [874, 65] on link "Products" at bounding box center [882, 66] width 102 height 32
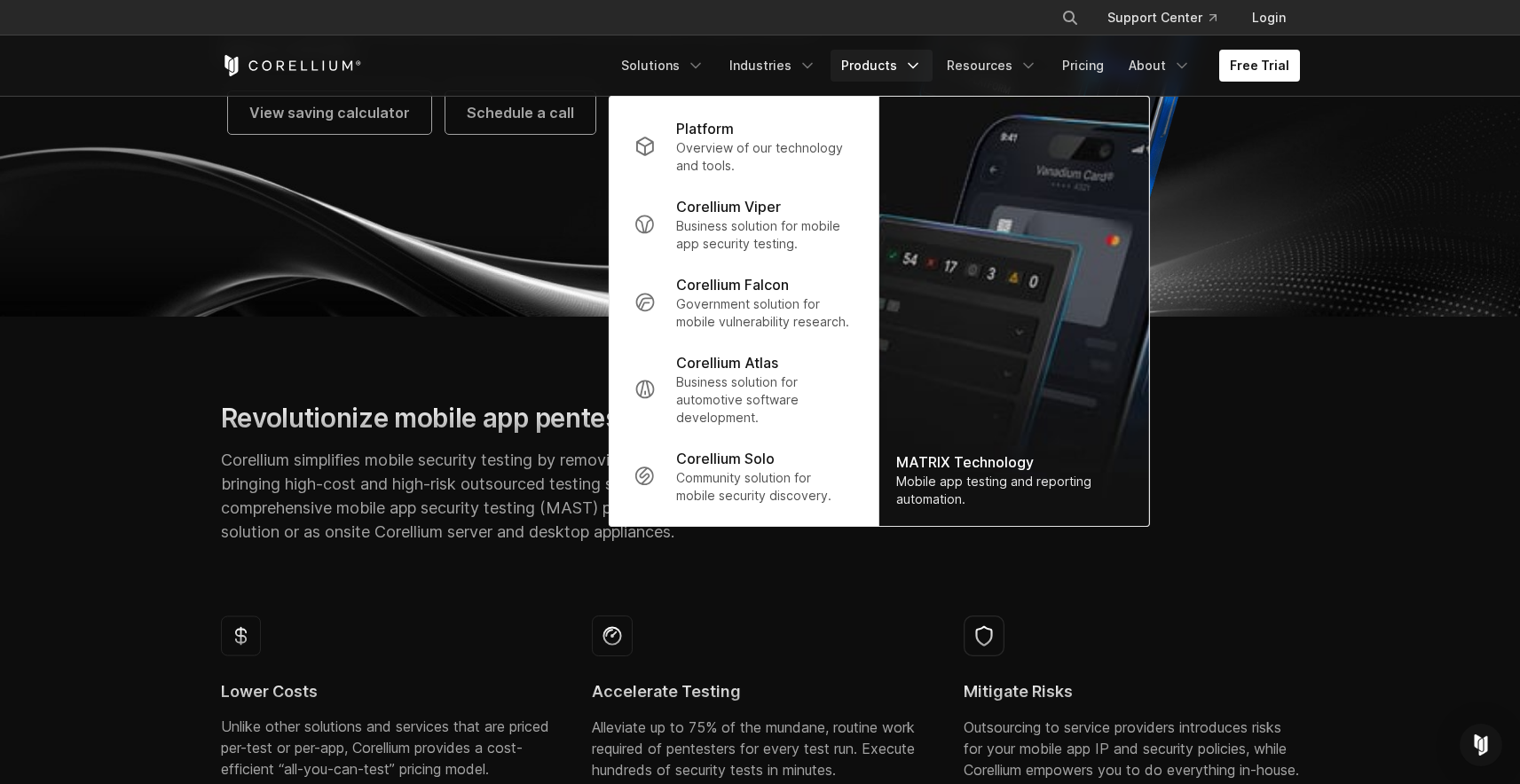
click at [870, 65] on link "Products" at bounding box center [882, 66] width 102 height 32
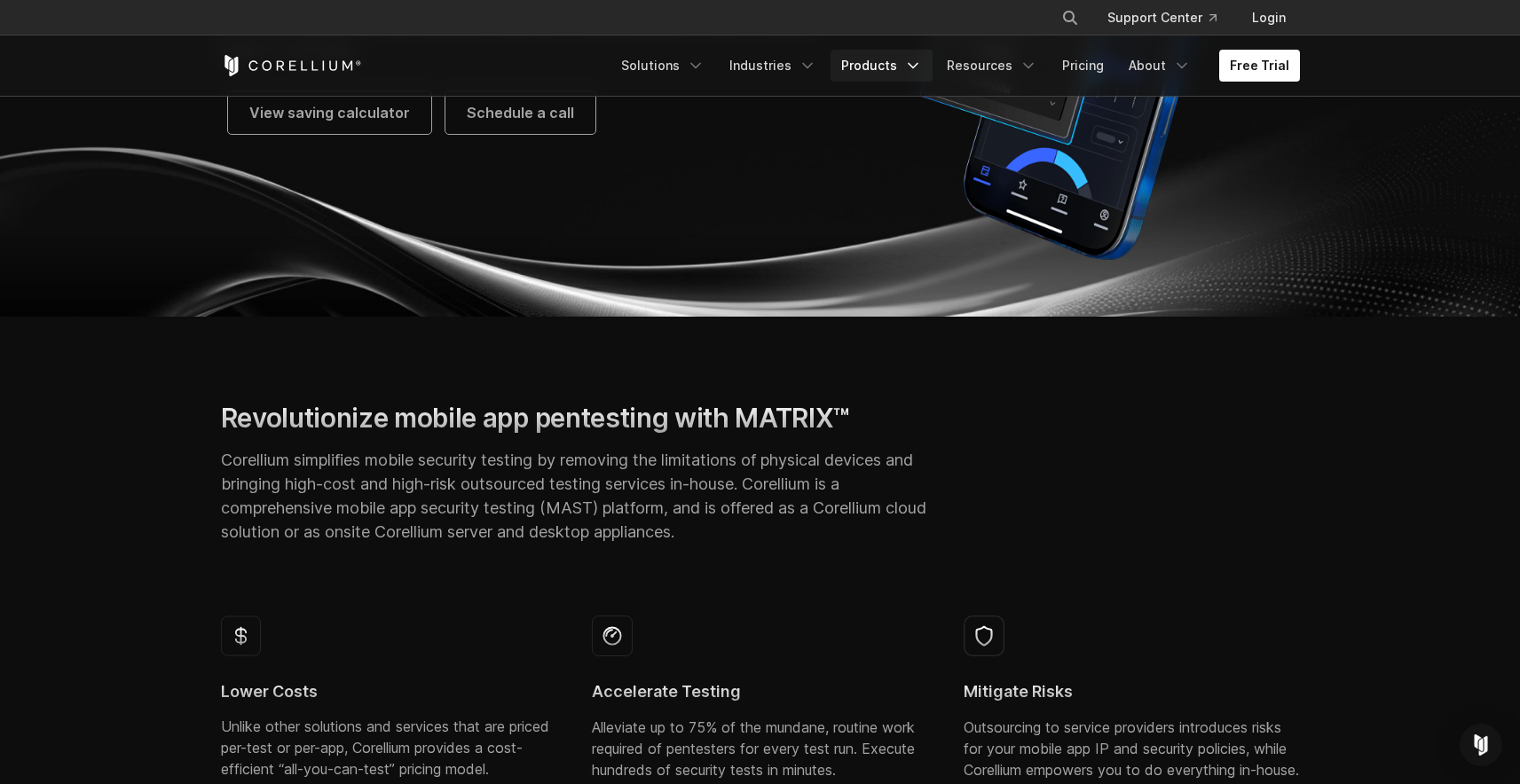
click at [870, 65] on link "Products" at bounding box center [882, 66] width 102 height 32
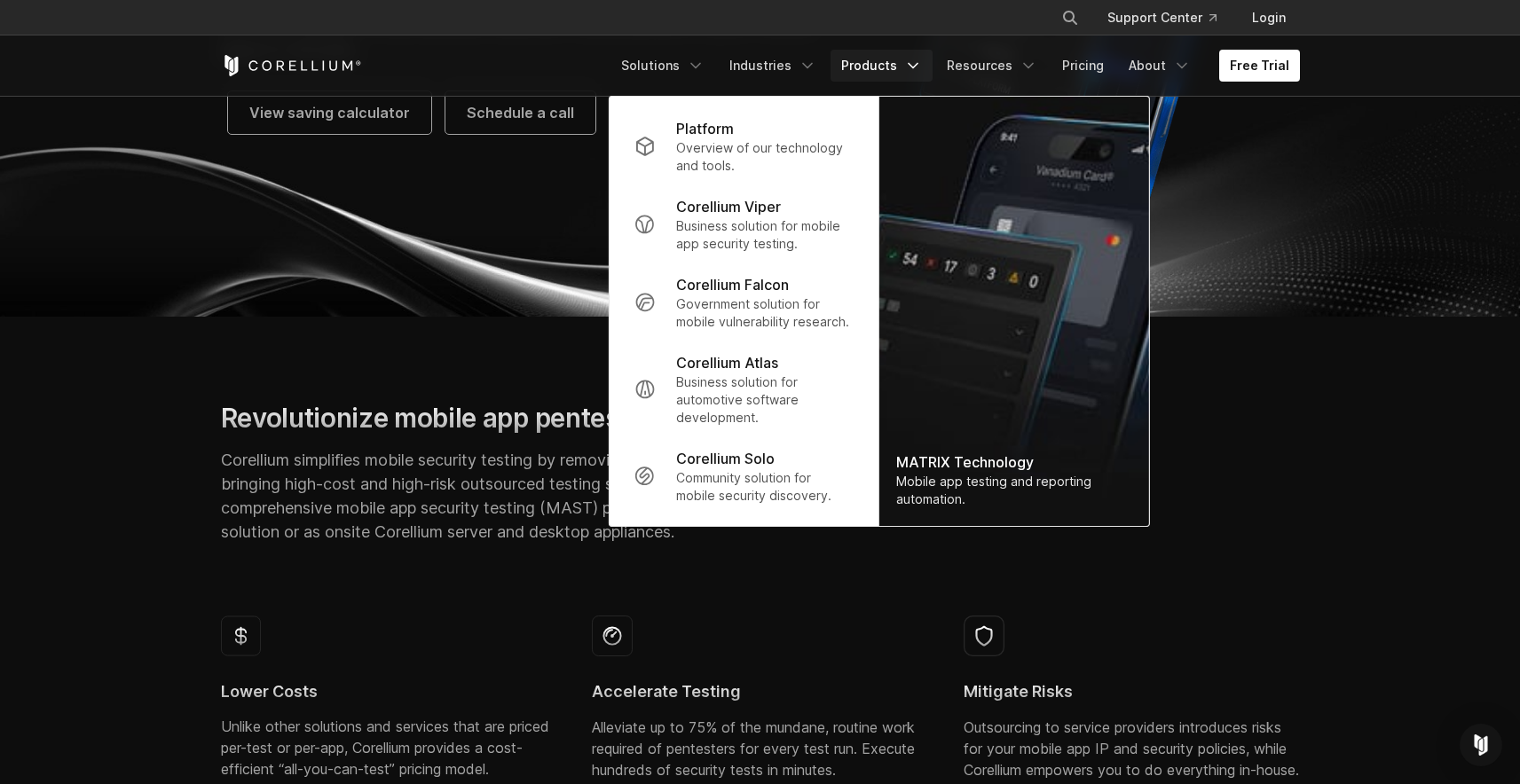
click at [415, 329] on section "Revolutionize mobile app pentesting with MATRIX™ Corellium simplifies mobile se…" at bounding box center [760, 719] width 1520 height 806
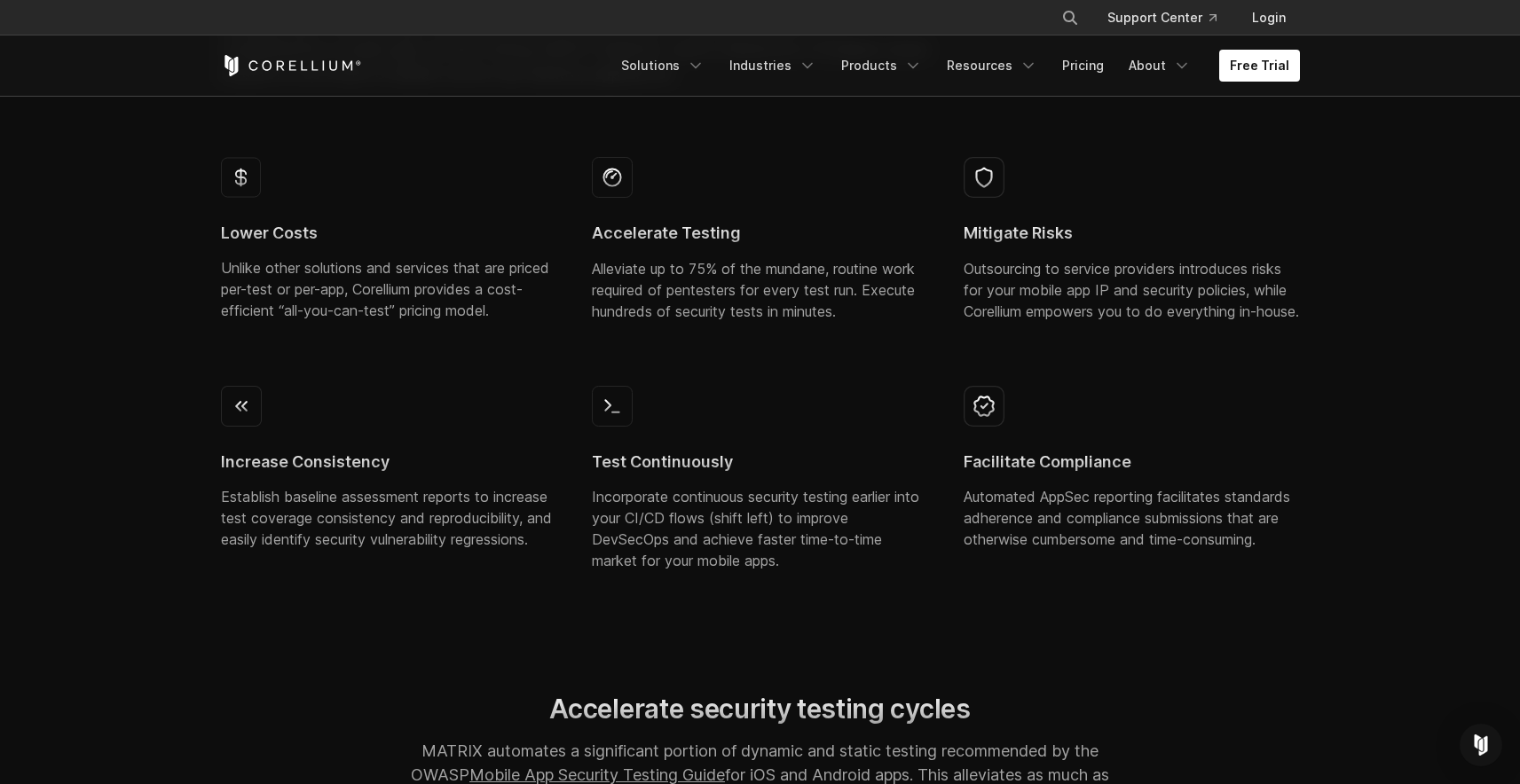
scroll to position [1203, 0]
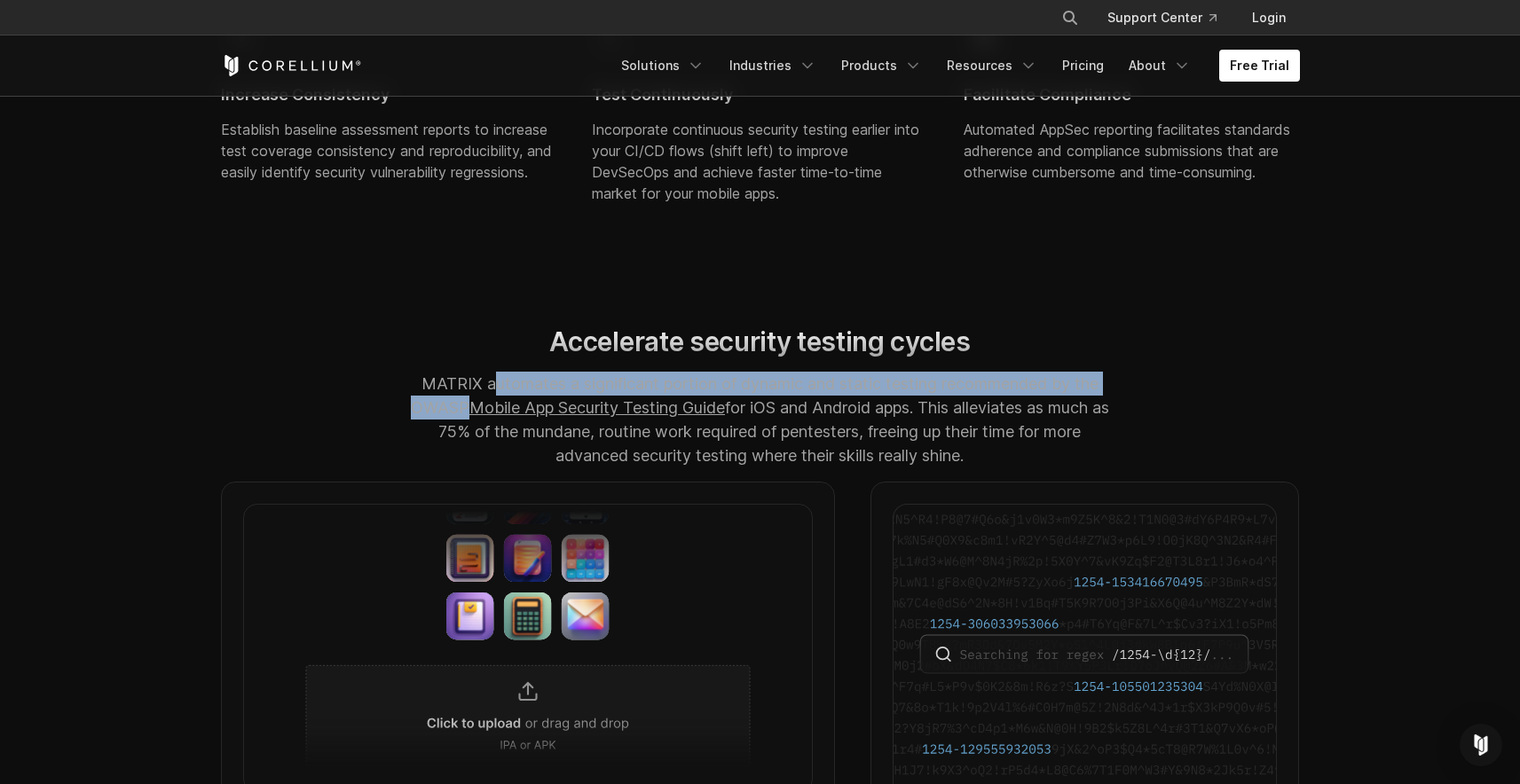
drag, startPoint x: 493, startPoint y: 407, endPoint x: 466, endPoint y: 419, distance: 29.5
click at [466, 419] on p "MATRIX automates a significant portion of dynamic and static testing recommende…" at bounding box center [759, 419] width 707 height 95
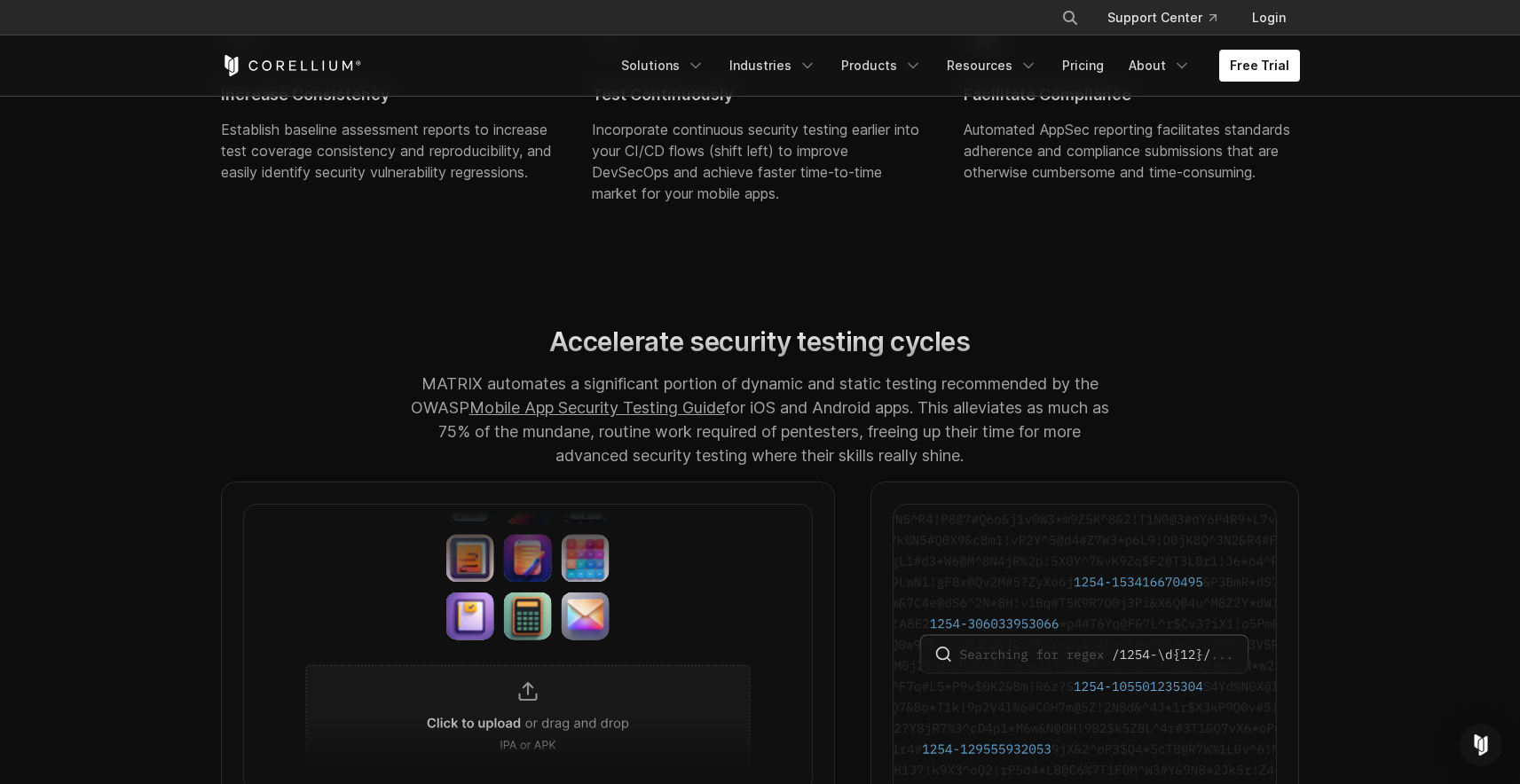
click at [482, 401] on p "MATRIX automates a significant portion of dynamic and static testing recommende…" at bounding box center [759, 419] width 707 height 95
click at [479, 404] on p "MATRIX automates a significant portion of dynamic and static testing recommende…" at bounding box center [759, 419] width 707 height 95
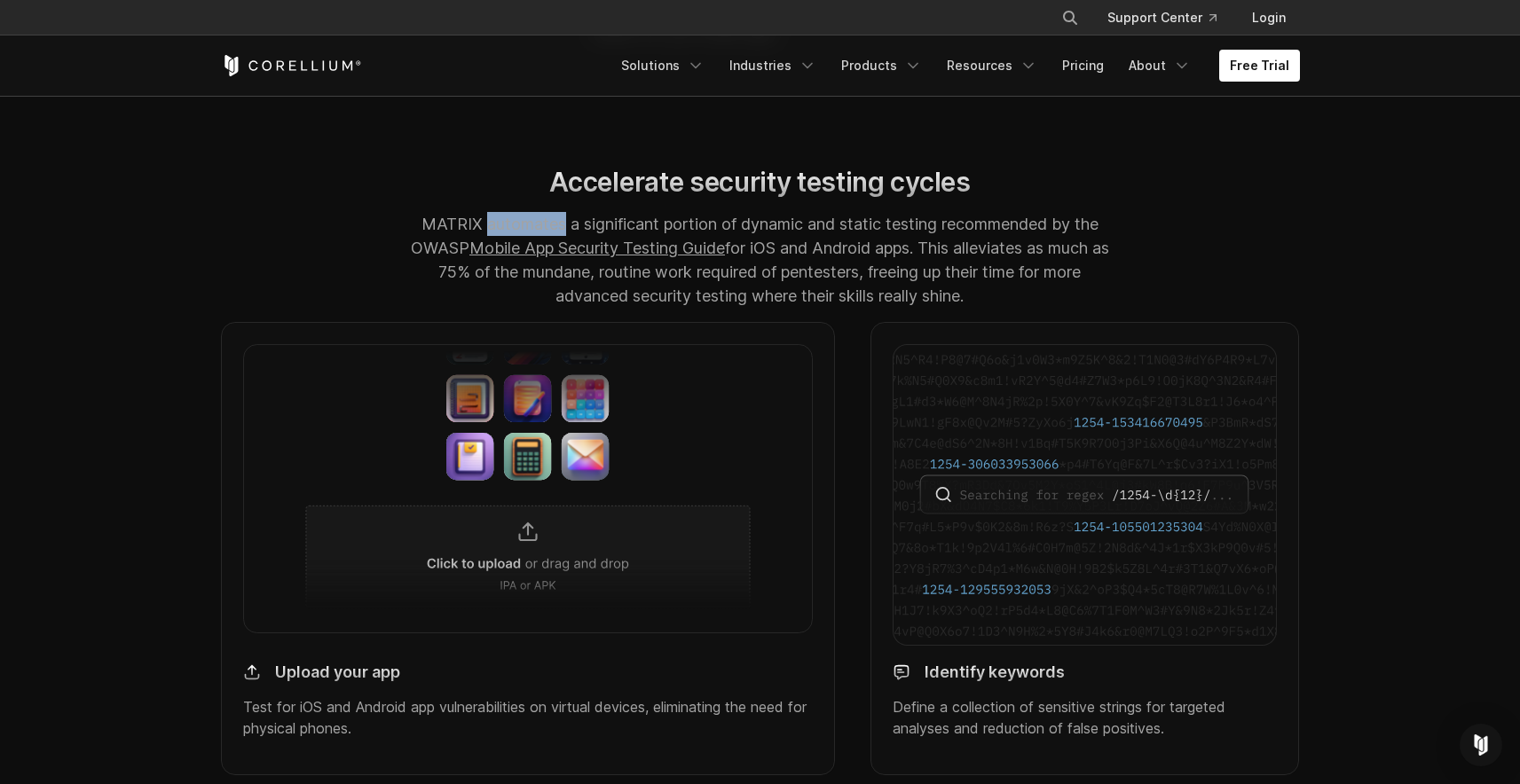
click at [572, 582] on img at bounding box center [528, 488] width 570 height 288
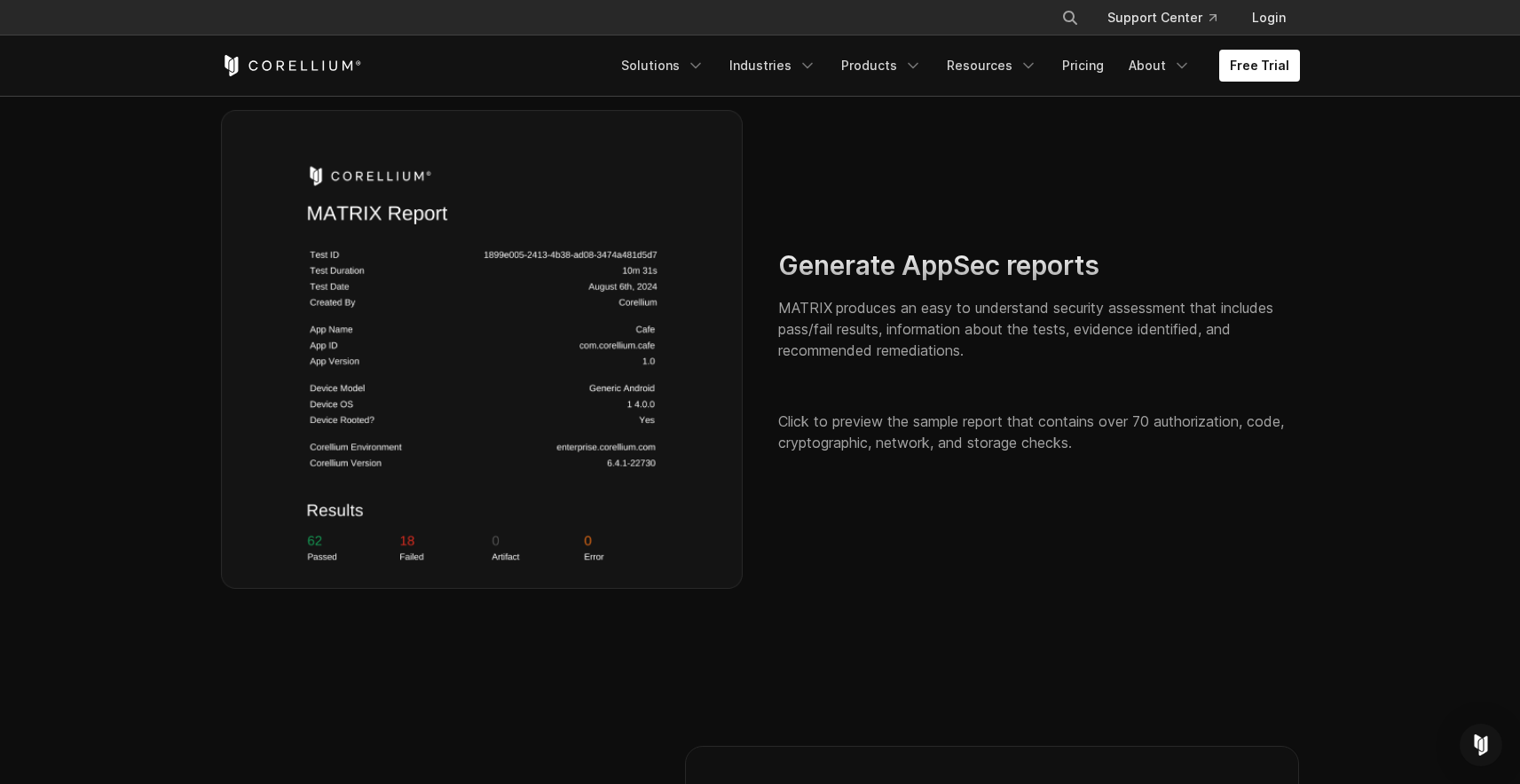
scroll to position [2613, 0]
click at [375, 483] on div "Preview" at bounding box center [481, 355] width 522 height 482
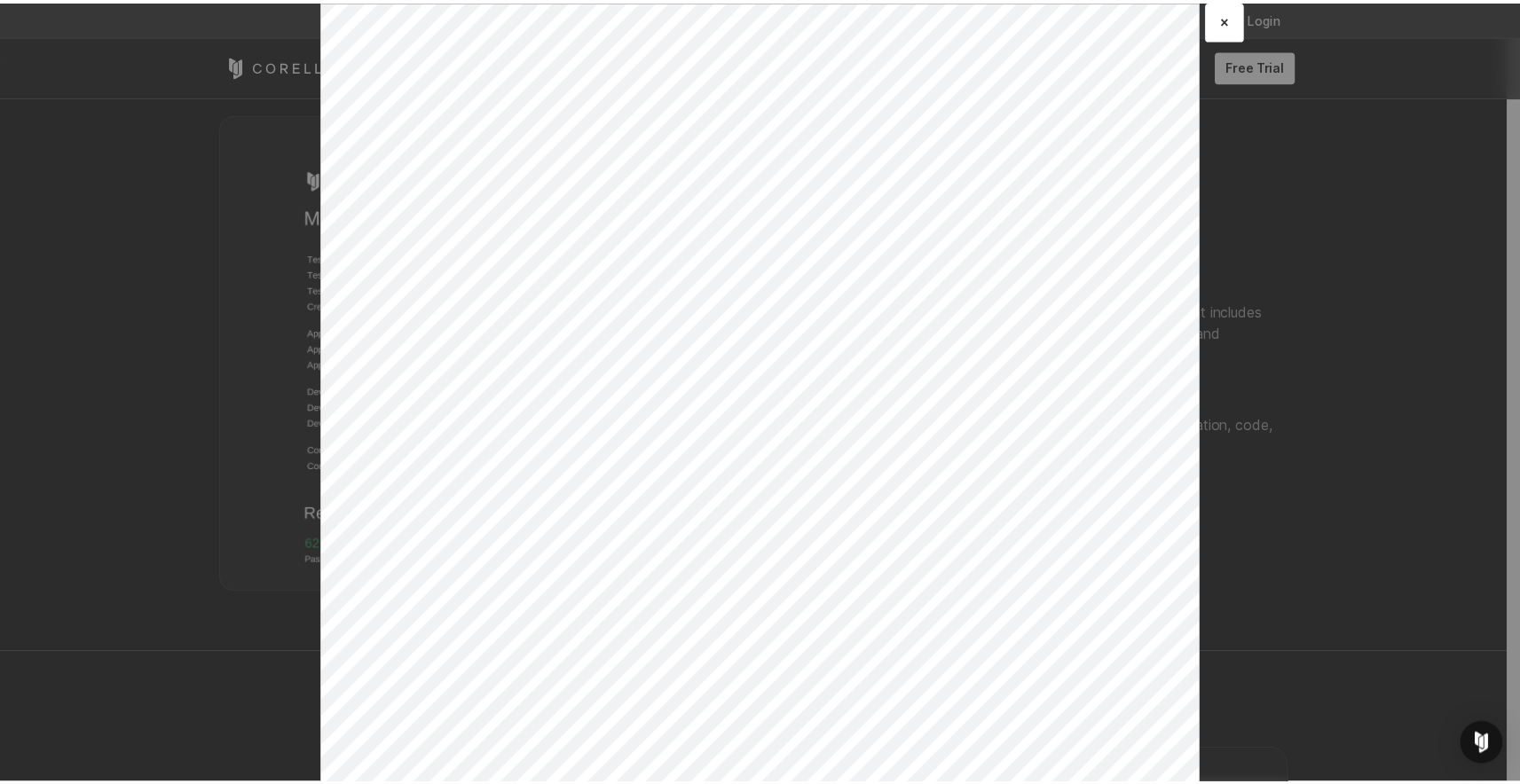
scroll to position [0, 0]
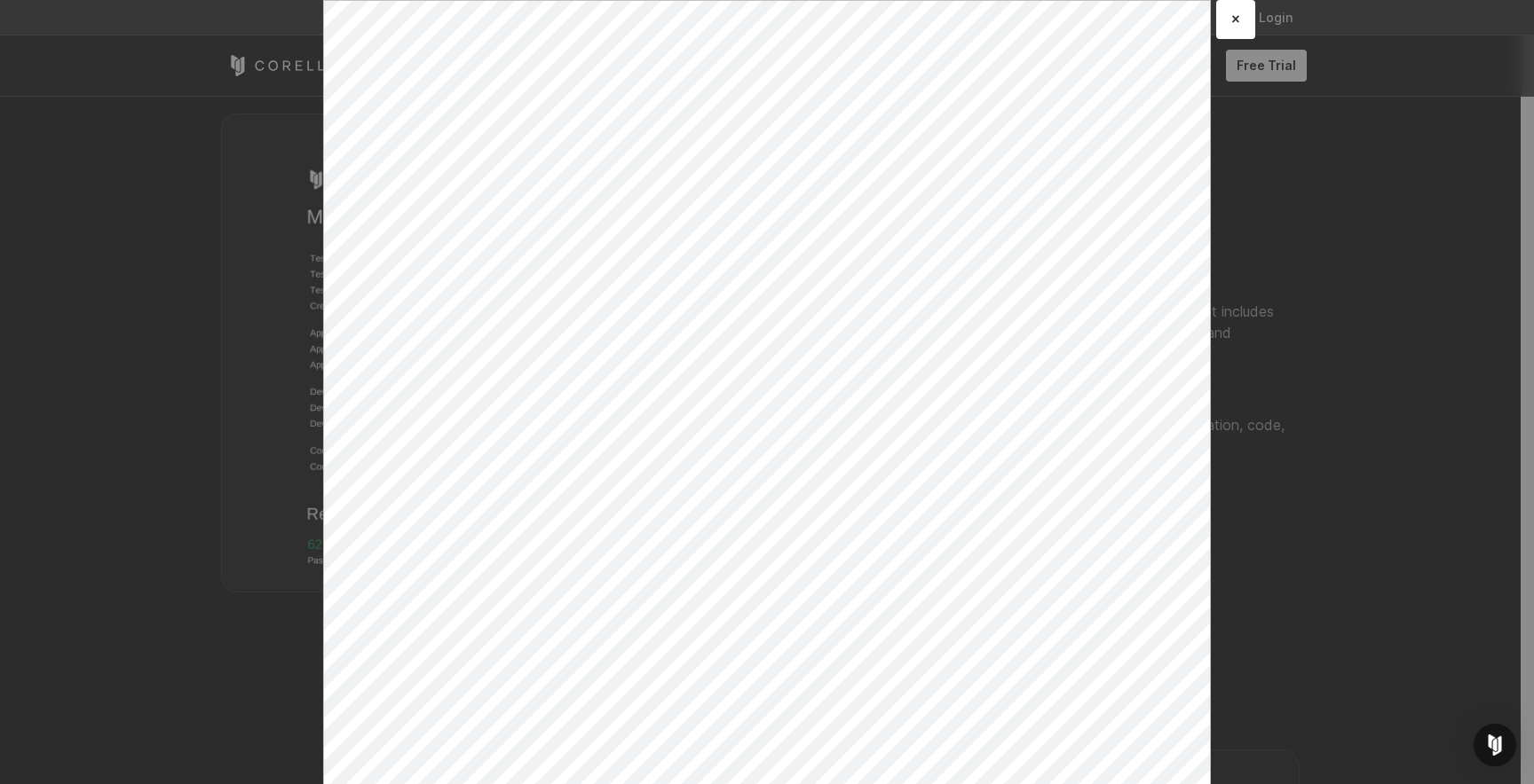
click at [1329, 548] on div "× Loading..." at bounding box center [767, 392] width 1534 height 784
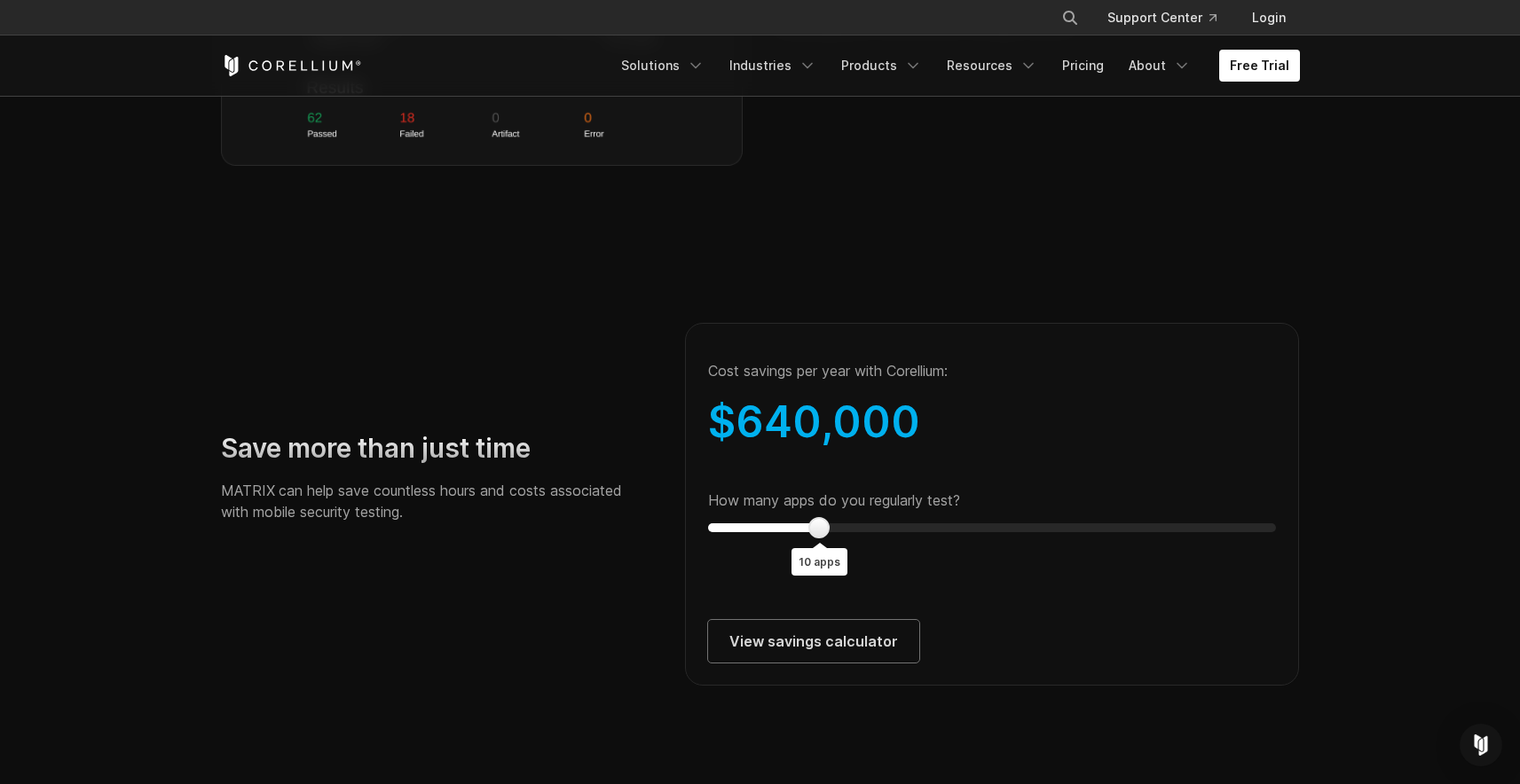
scroll to position [3045, 0]
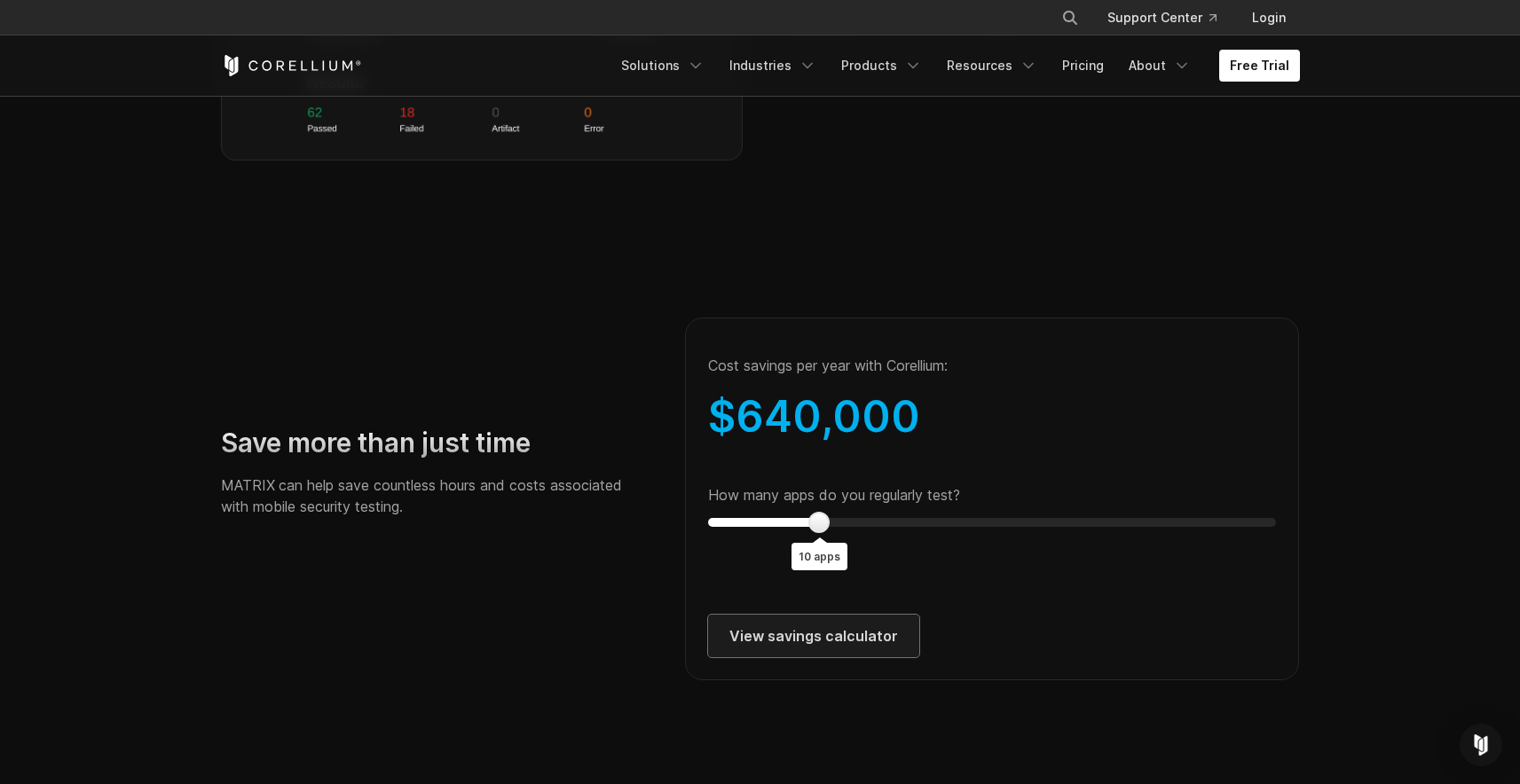
click at [835, 658] on link "View savings calculator" at bounding box center [813, 635] width 211 height 42
type input "**"
click at [816, 533] on div at bounding box center [819, 523] width 21 height 21
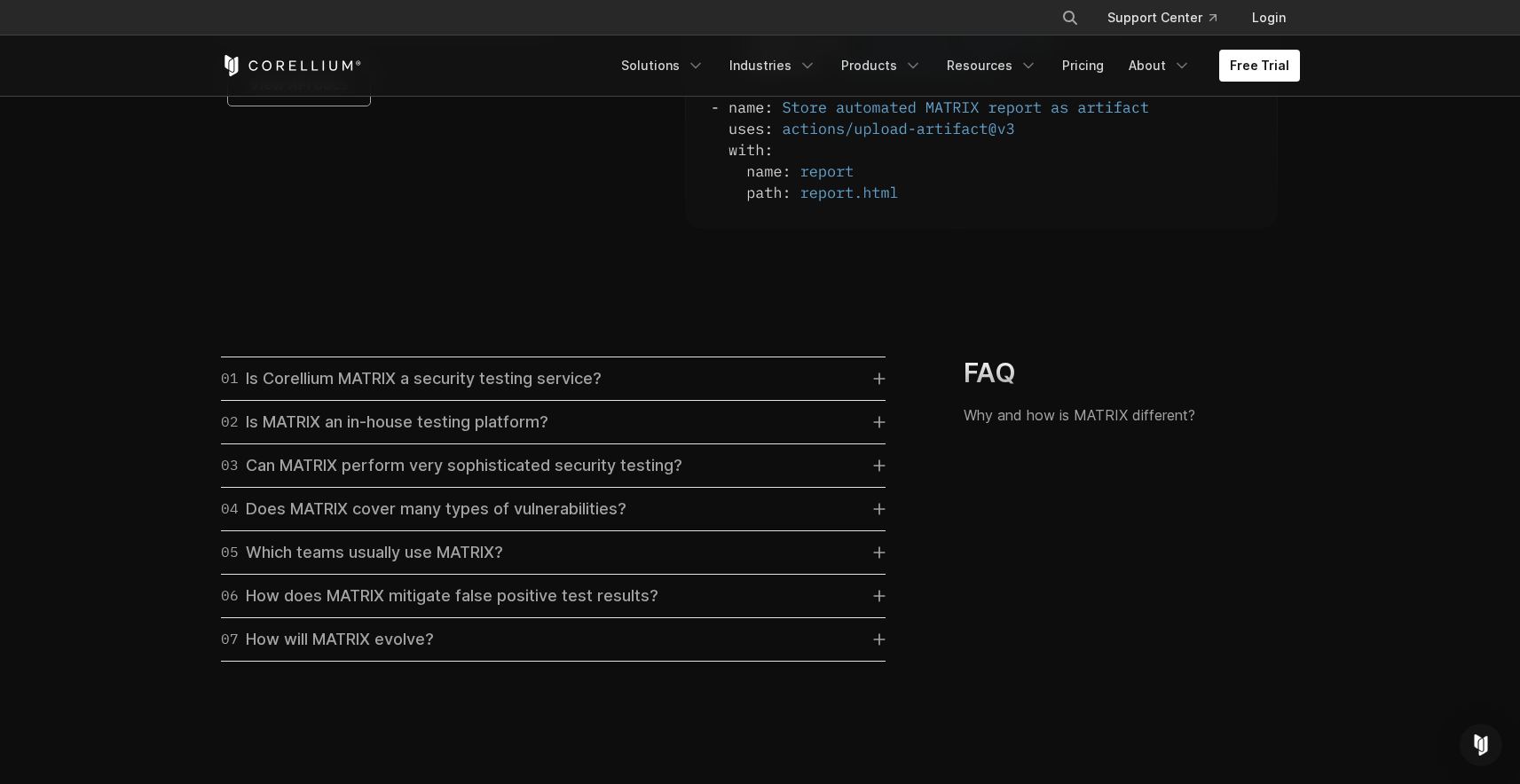
scroll to position [5083, 0]
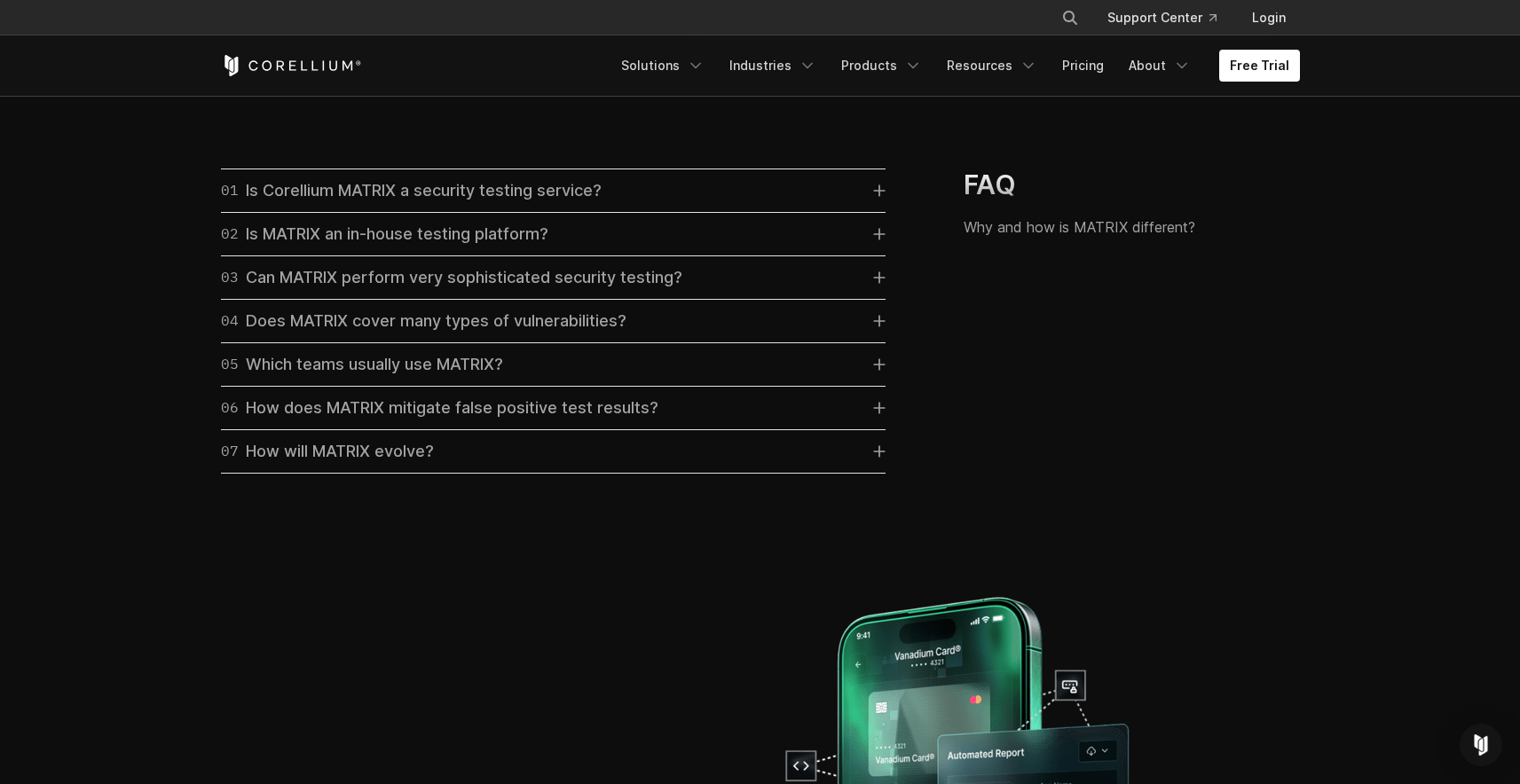
click at [652, 247] on link "02 Is MATRIX an in-house testing platform?" at bounding box center [553, 234] width 665 height 25
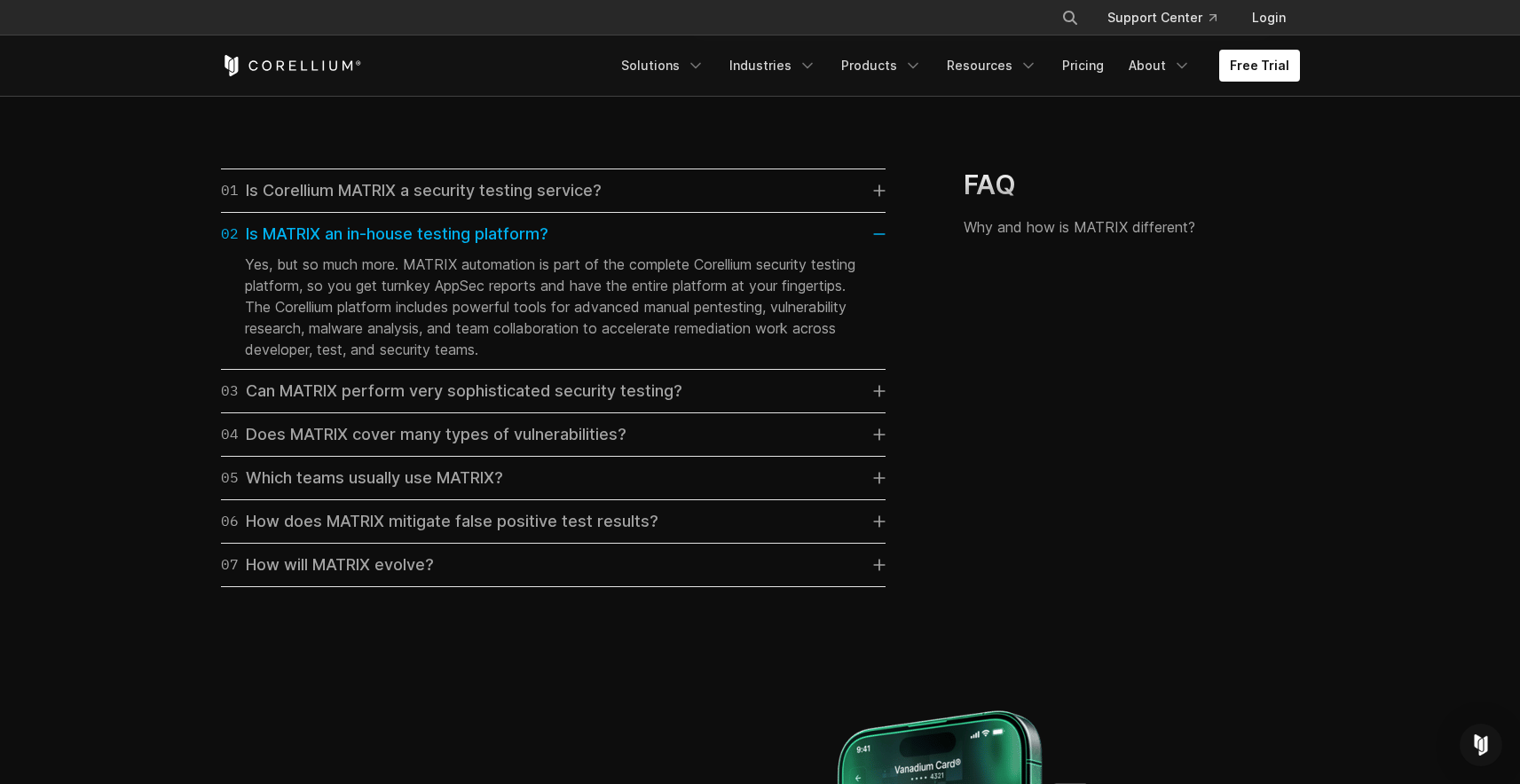
click at [657, 404] on div "03 Can MATRIX perform very sophisticated security testing?" at bounding box center [451, 392] width 461 height 25
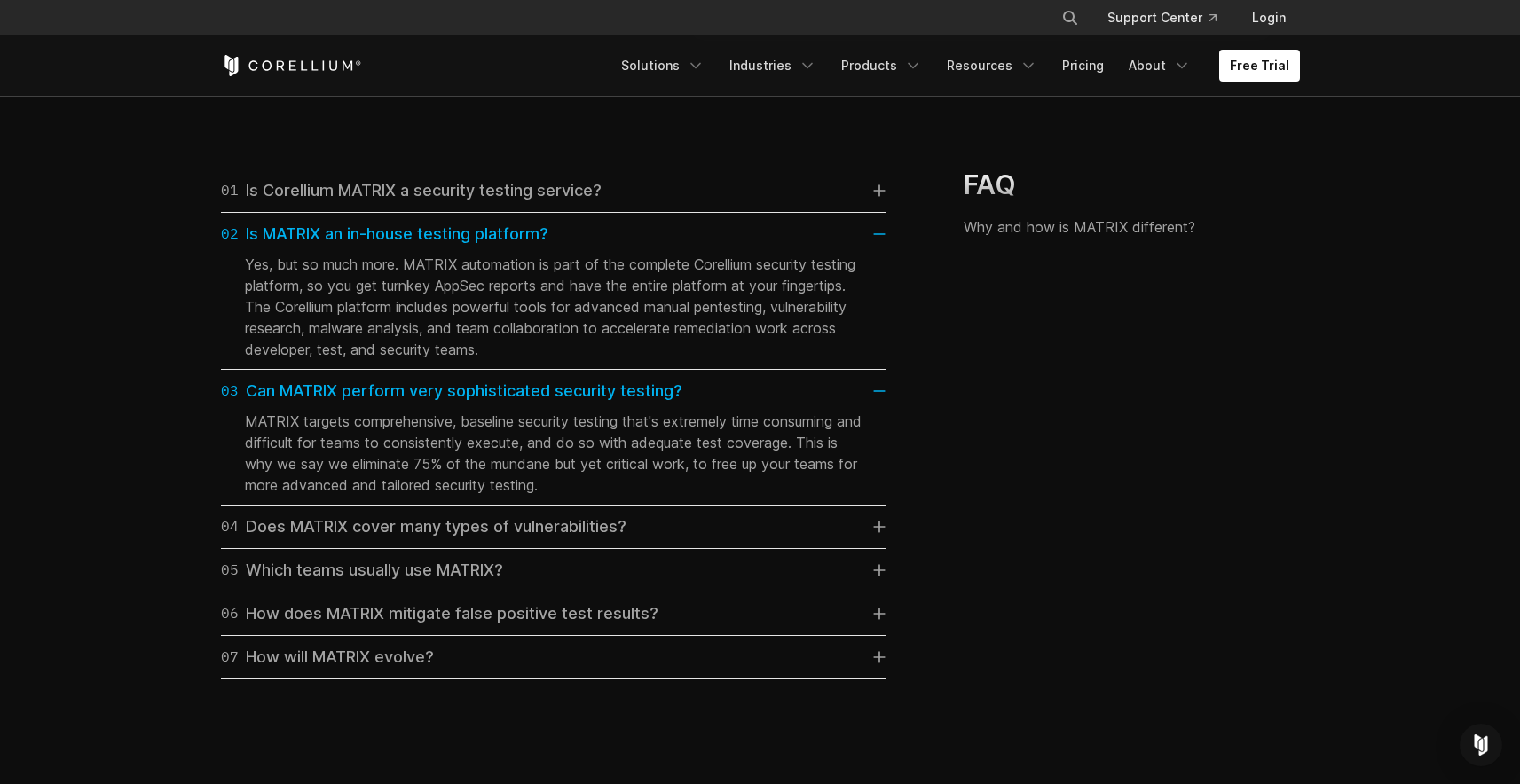
click at [583, 539] on div "04 Does MATRIX cover many types of vulnerabilities?" at bounding box center [423, 527] width 405 height 25
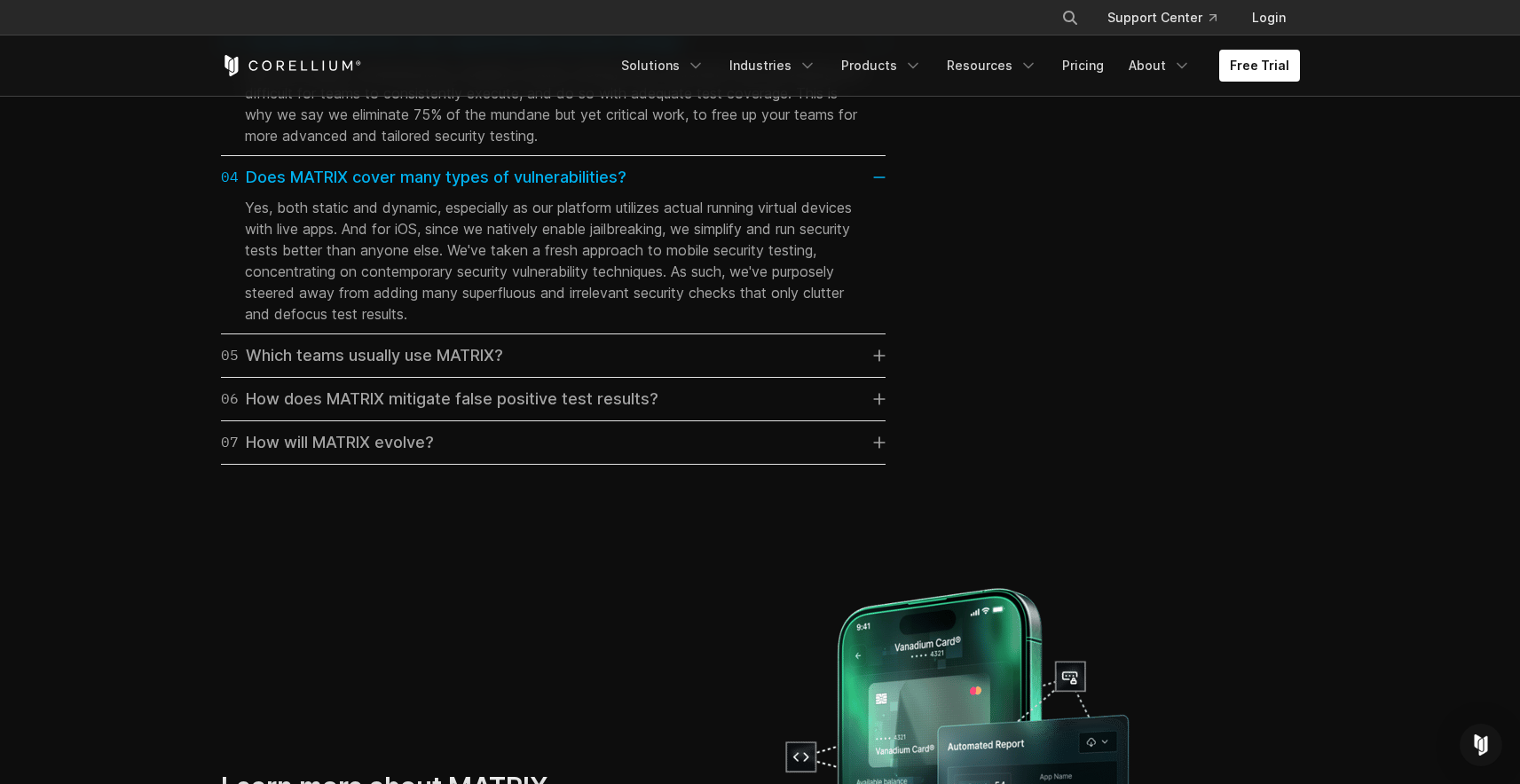
scroll to position [5428, 0]
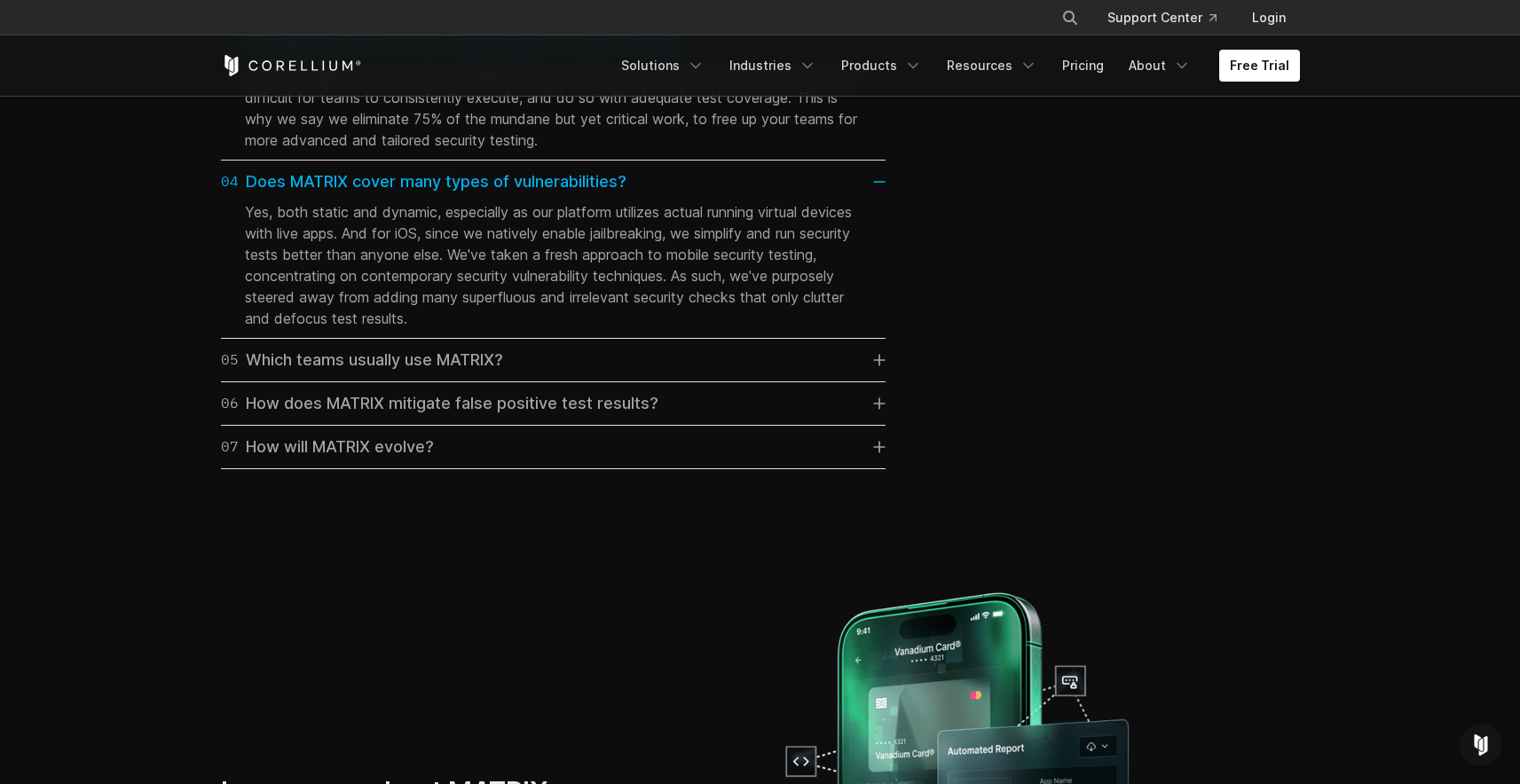
click at [454, 372] on div "05 Which teams usually use MATRIX?" at bounding box center [362, 361] width 283 height 25
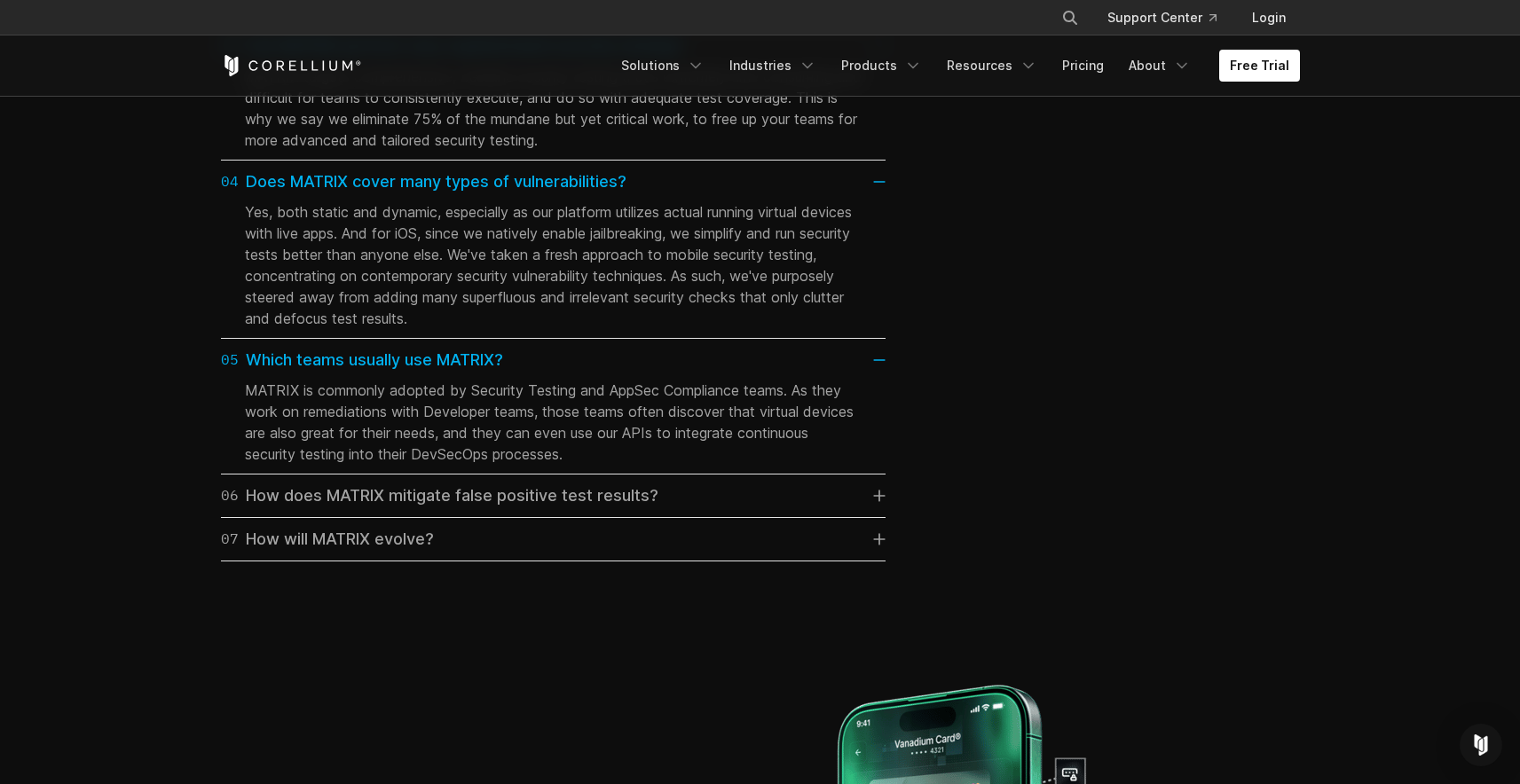
click at [411, 552] on div "07 How will MATRIX evolve?" at bounding box center [327, 539] width 213 height 25
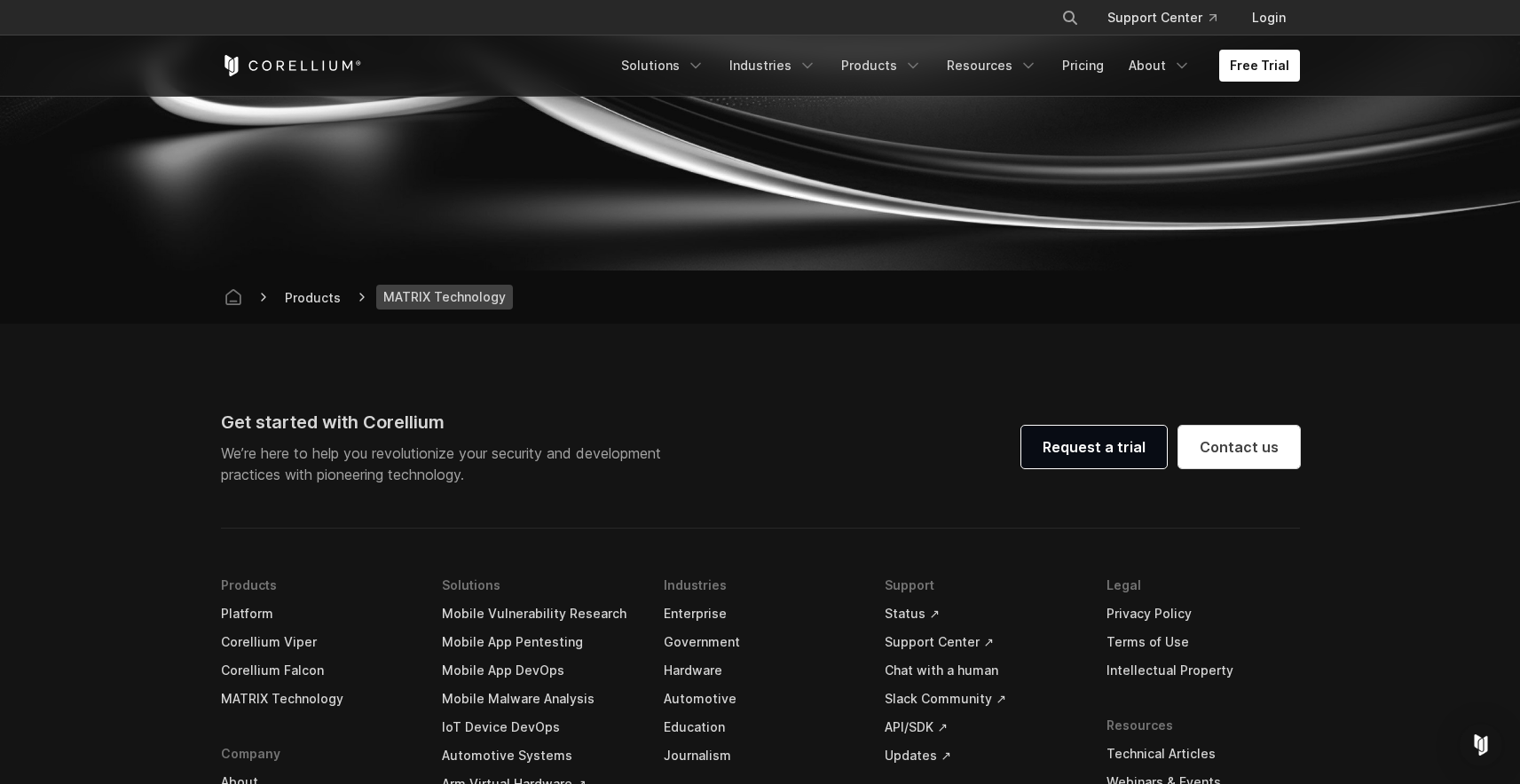
scroll to position [6928, 0]
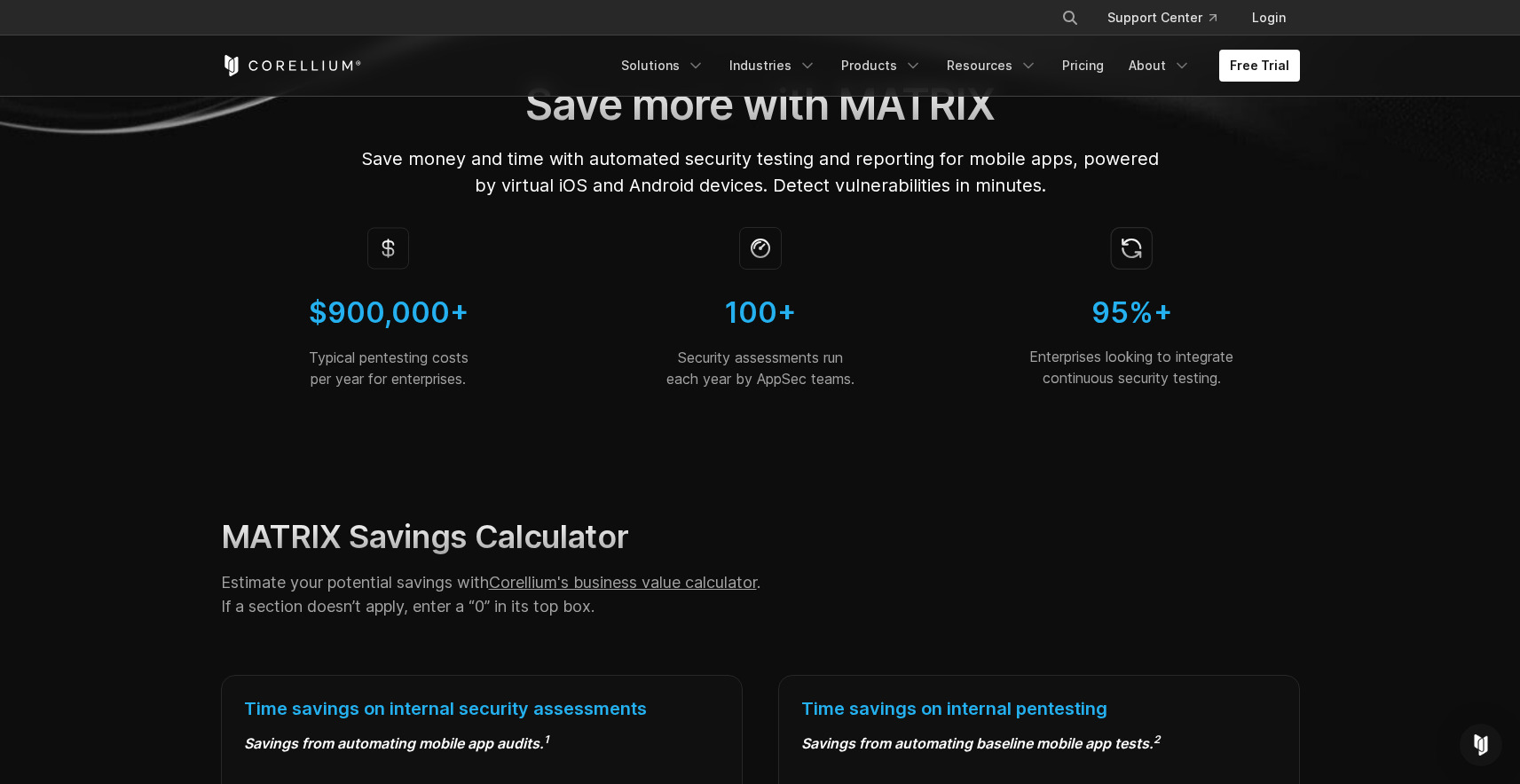
scroll to position [355, 0]
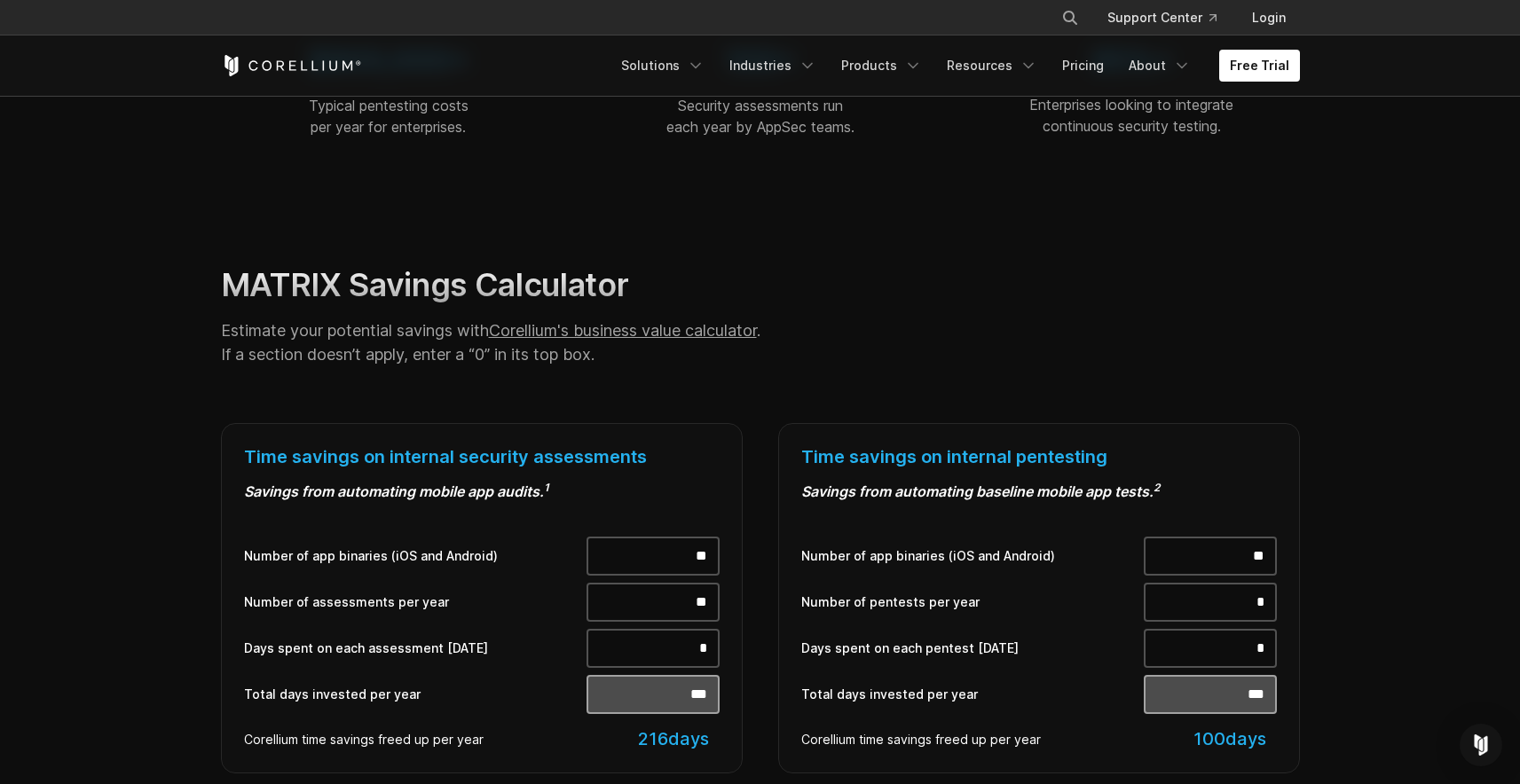
drag, startPoint x: 684, startPoint y: 554, endPoint x: 764, endPoint y: 559, distance: 80.2
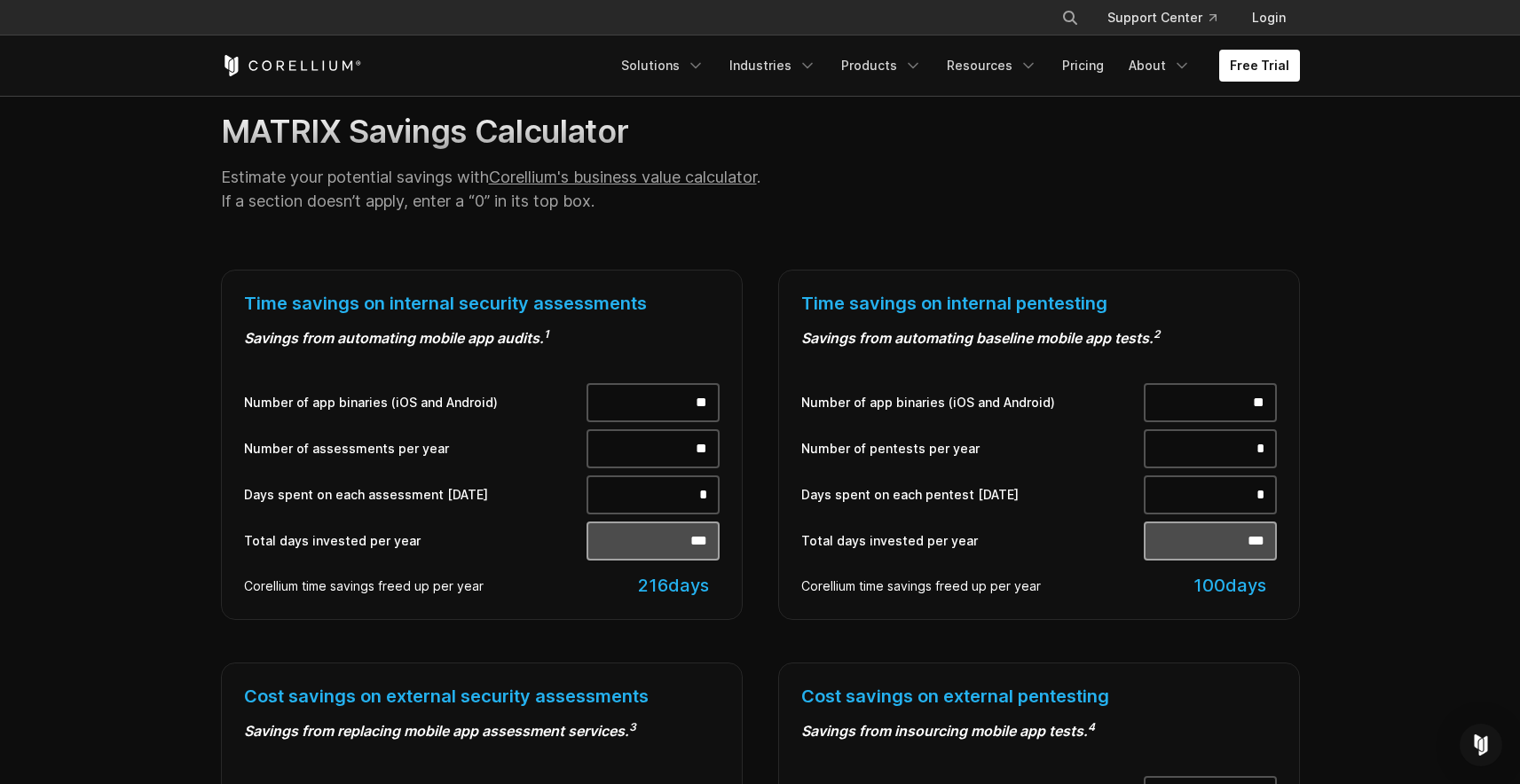
scroll to position [508, 0]
drag, startPoint x: 690, startPoint y: 503, endPoint x: 765, endPoint y: 501, distance: 75.0
click at [764, 502] on div "Time savings on internal security assessments Savings from automating mobile ap…" at bounding box center [760, 686] width 1114 height 832
drag, startPoint x: 687, startPoint y: 489, endPoint x: 731, endPoint y: 493, distance: 44.2
click at [731, 493] on div "Time savings on internal security assessments Savings from automating mobile ap…" at bounding box center [481, 445] width 522 height 350
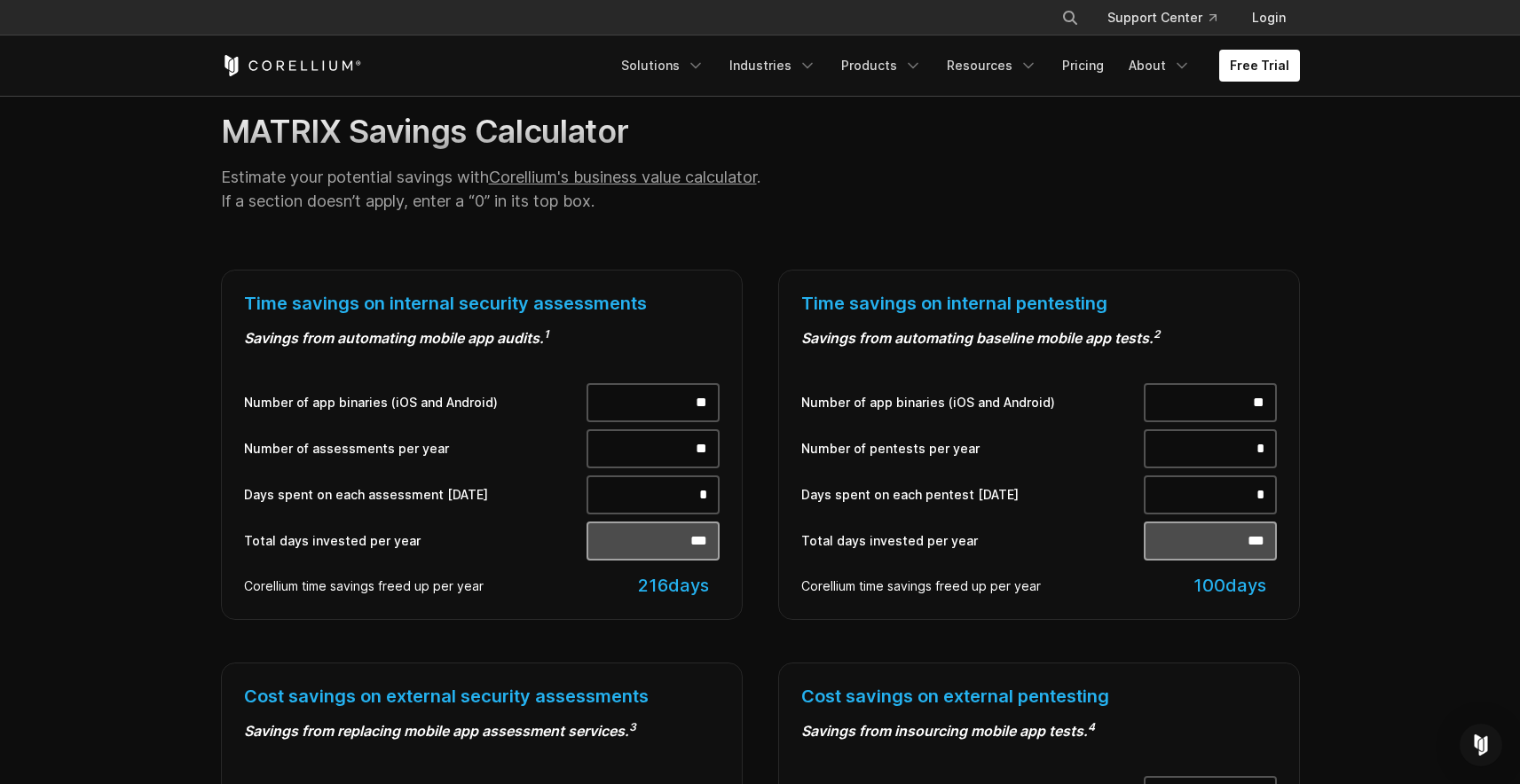
type input "*"
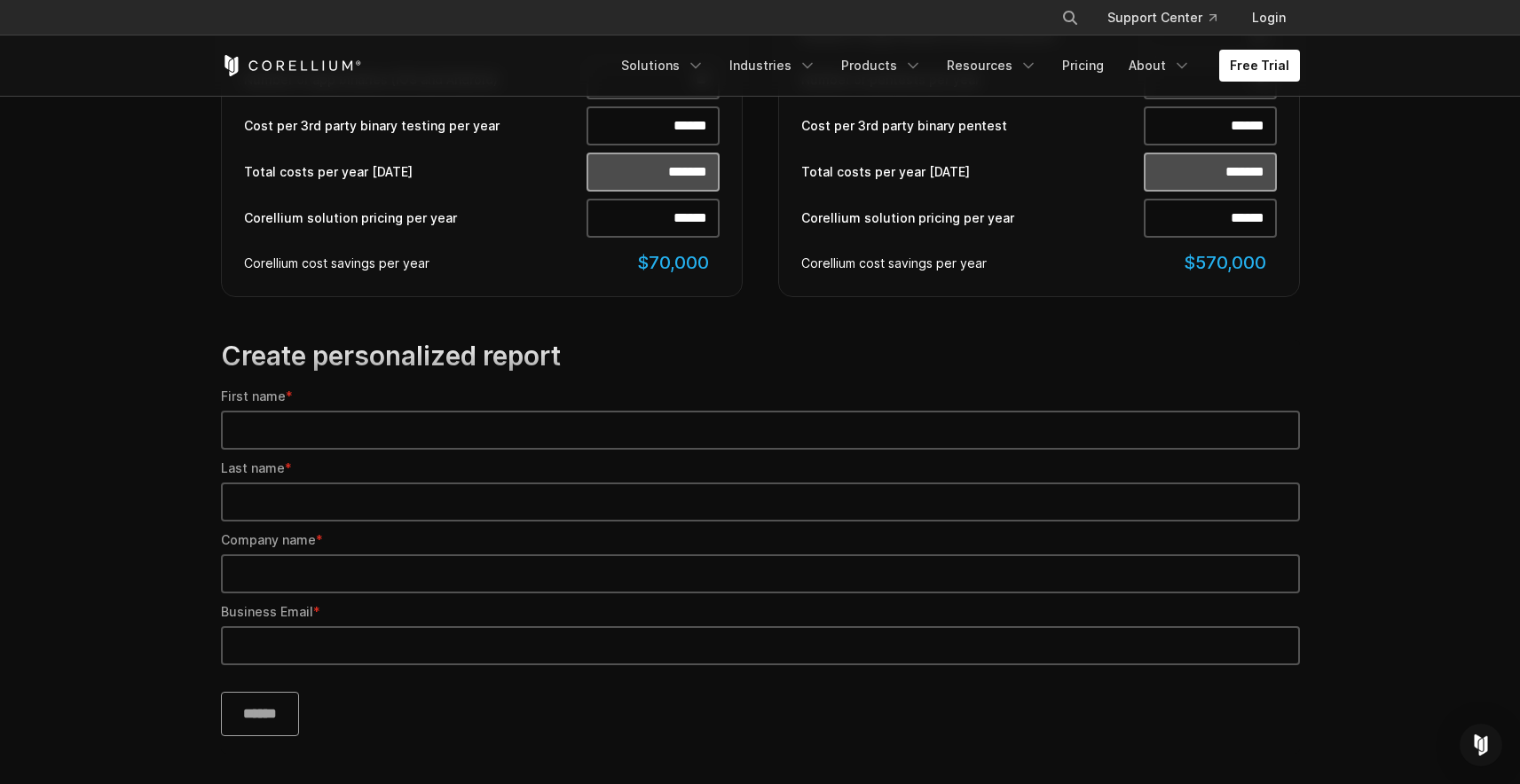
scroll to position [1272, 0]
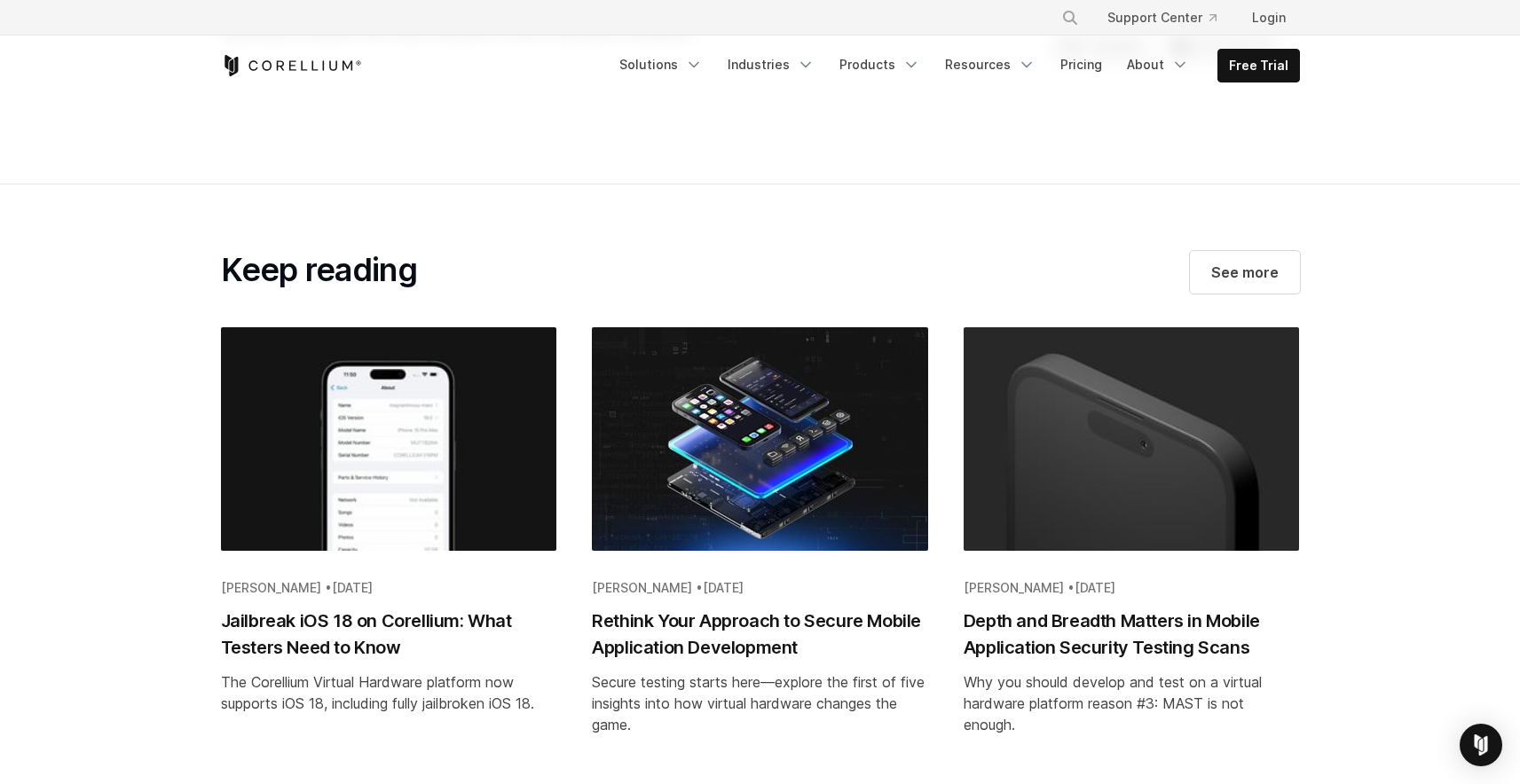
scroll to position [3557, 0]
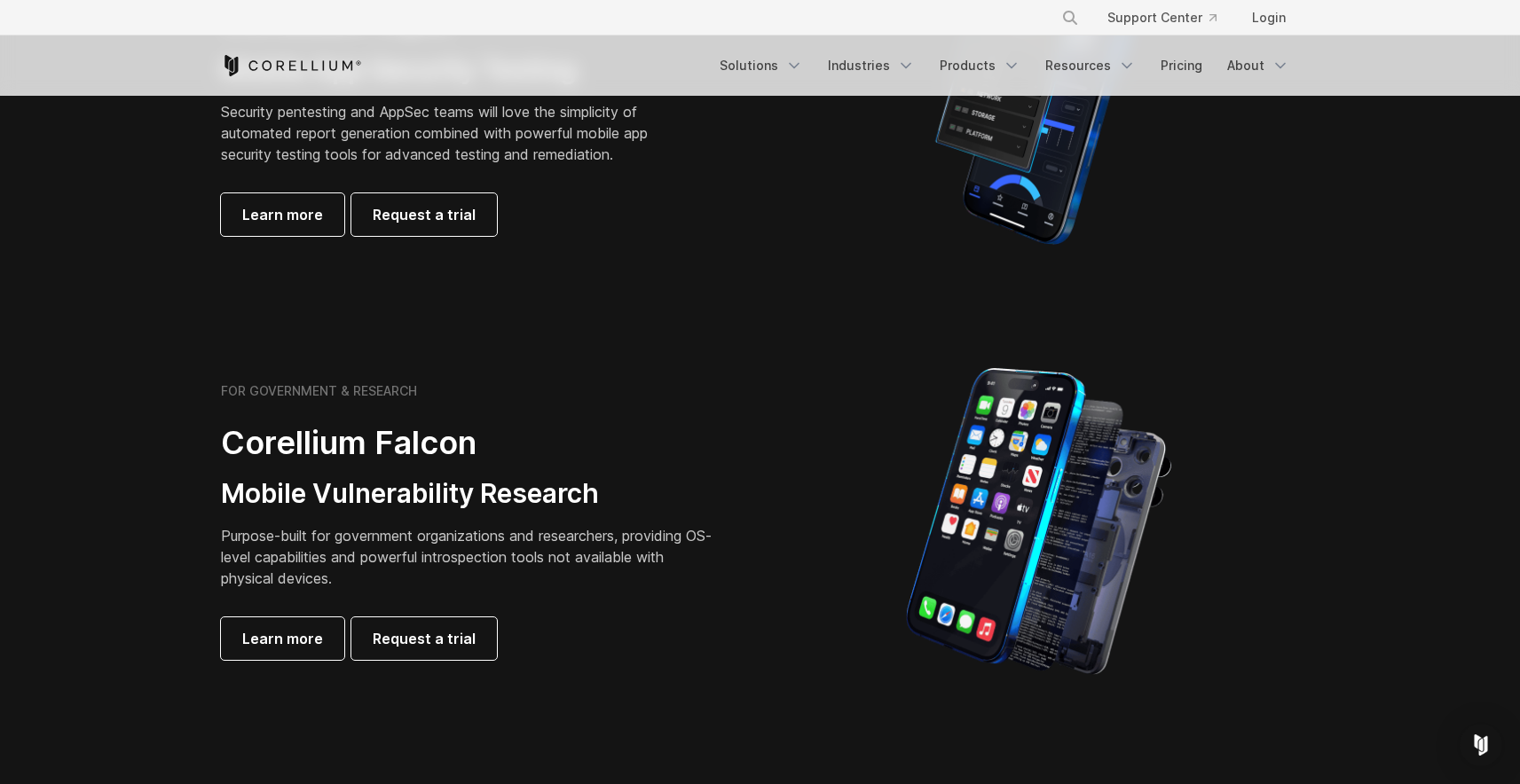
scroll to position [577, 0]
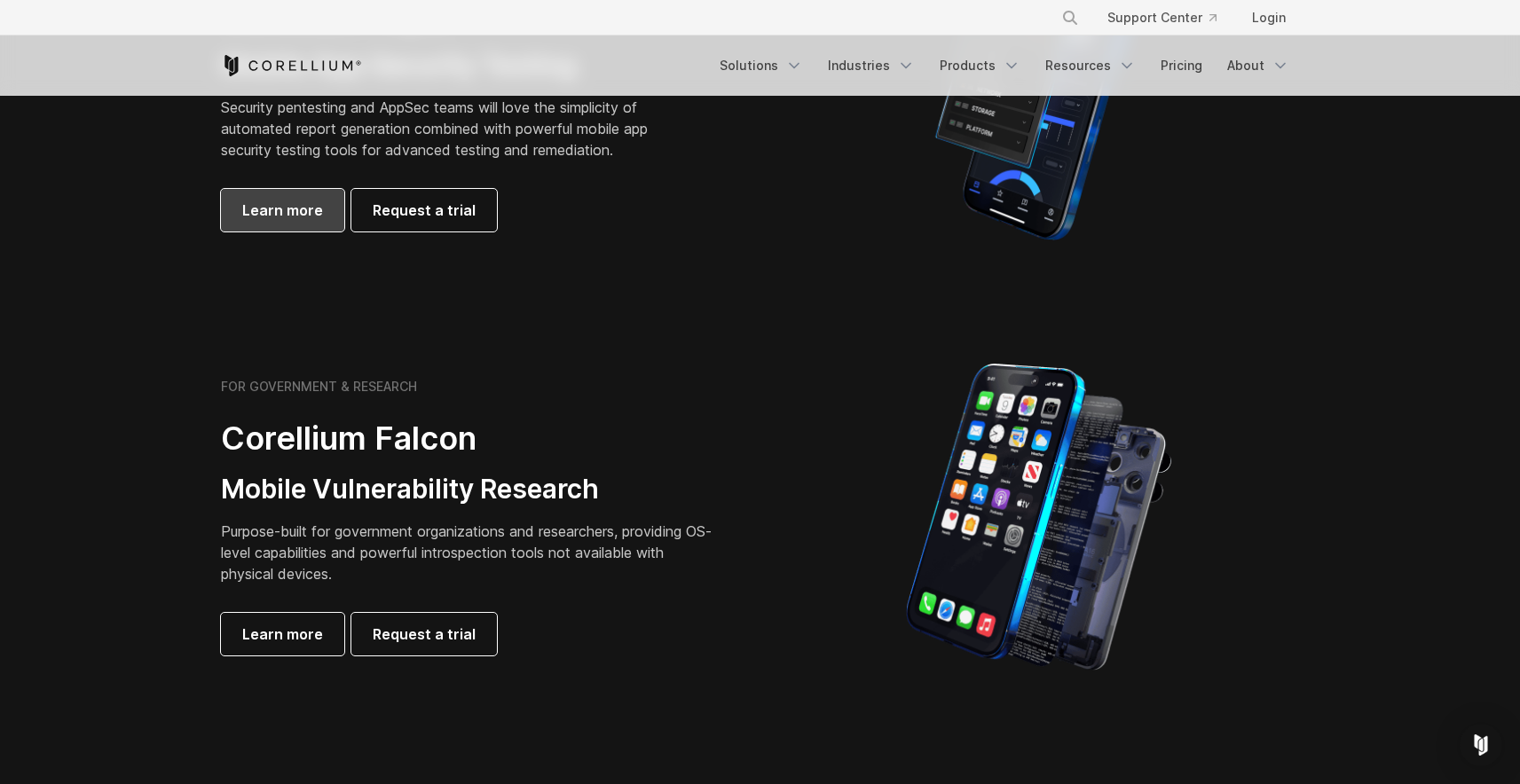
click at [313, 200] on span "Learn more" at bounding box center [283, 210] width 81 height 21
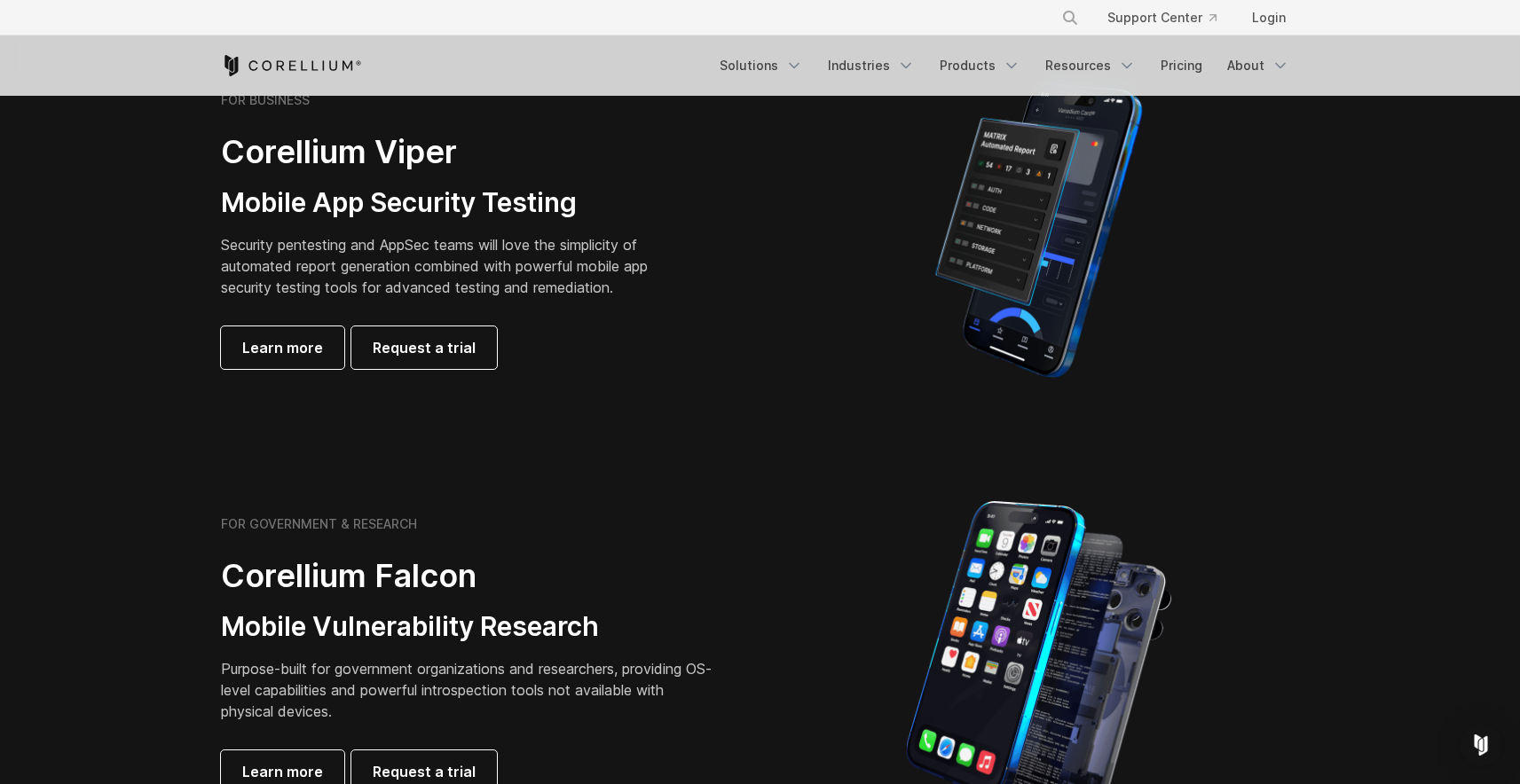
scroll to position [264, 0]
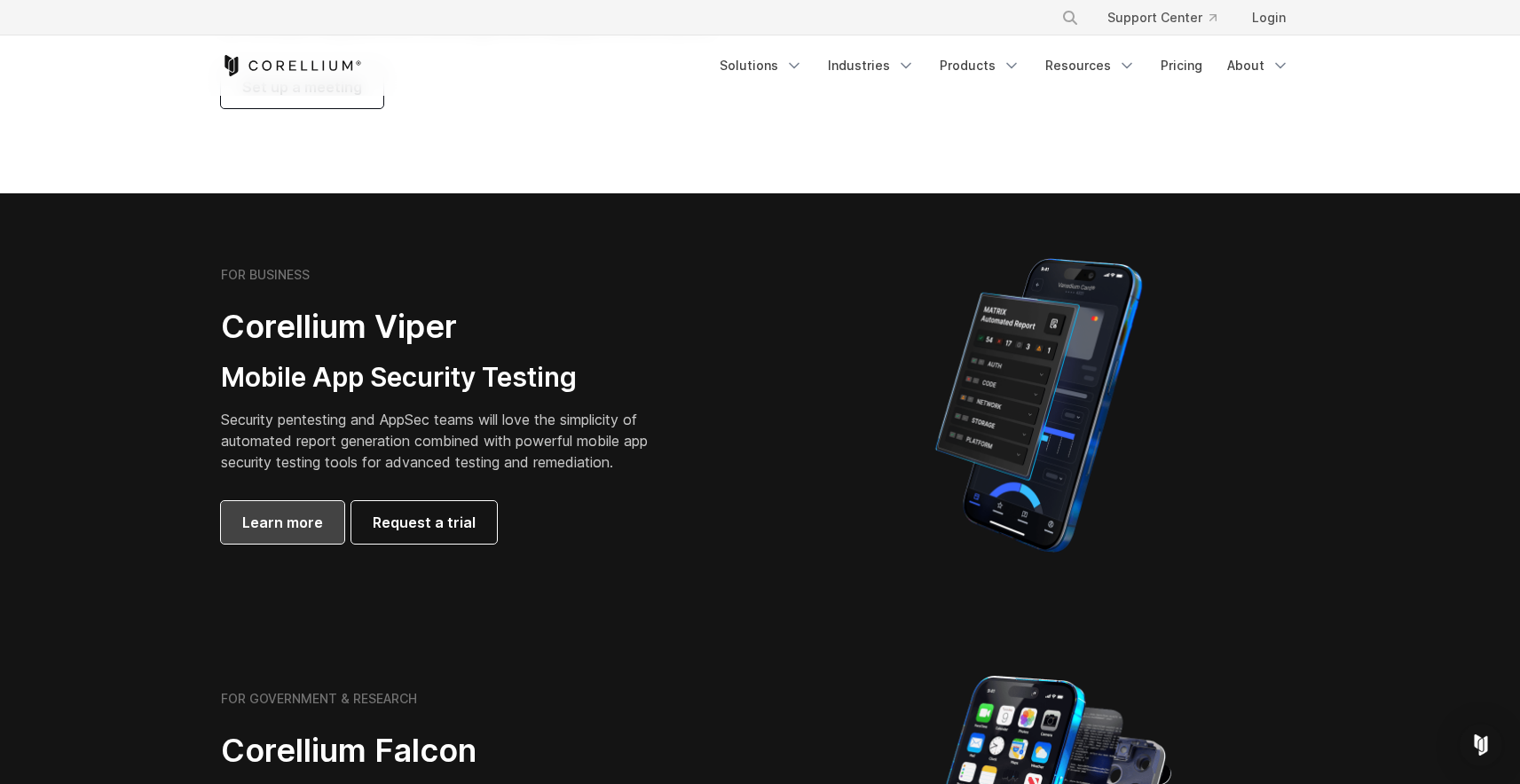
click at [296, 527] on span "Learn more" at bounding box center [283, 523] width 81 height 21
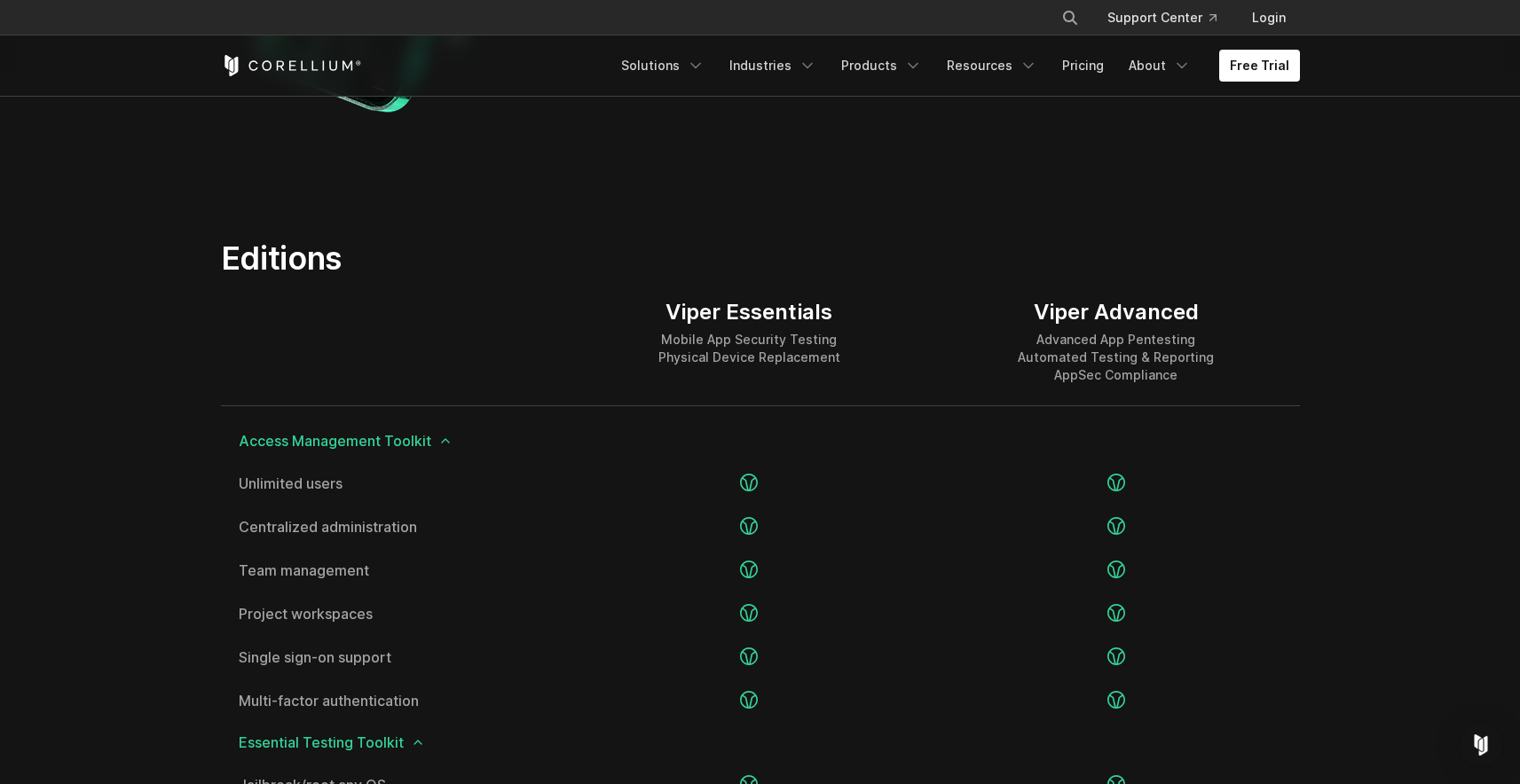
scroll to position [2073, 0]
